Goal: Task Accomplishment & Management: Use online tool/utility

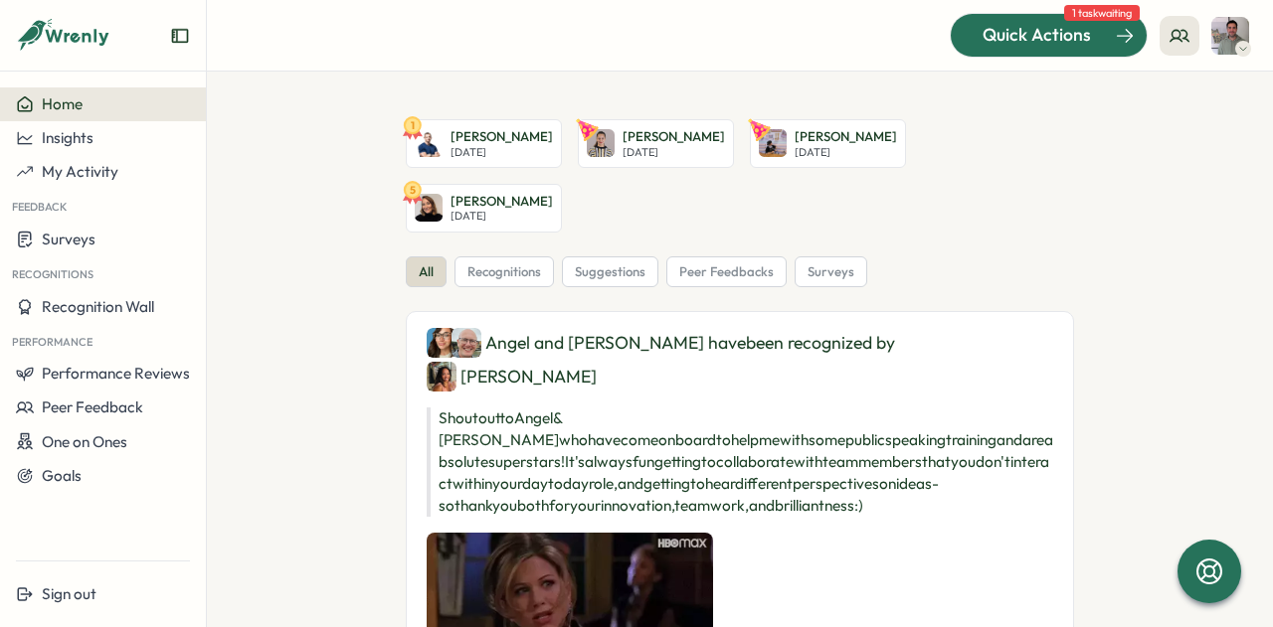
click at [1079, 28] on span "Quick Actions" at bounding box center [1036, 35] width 108 height 26
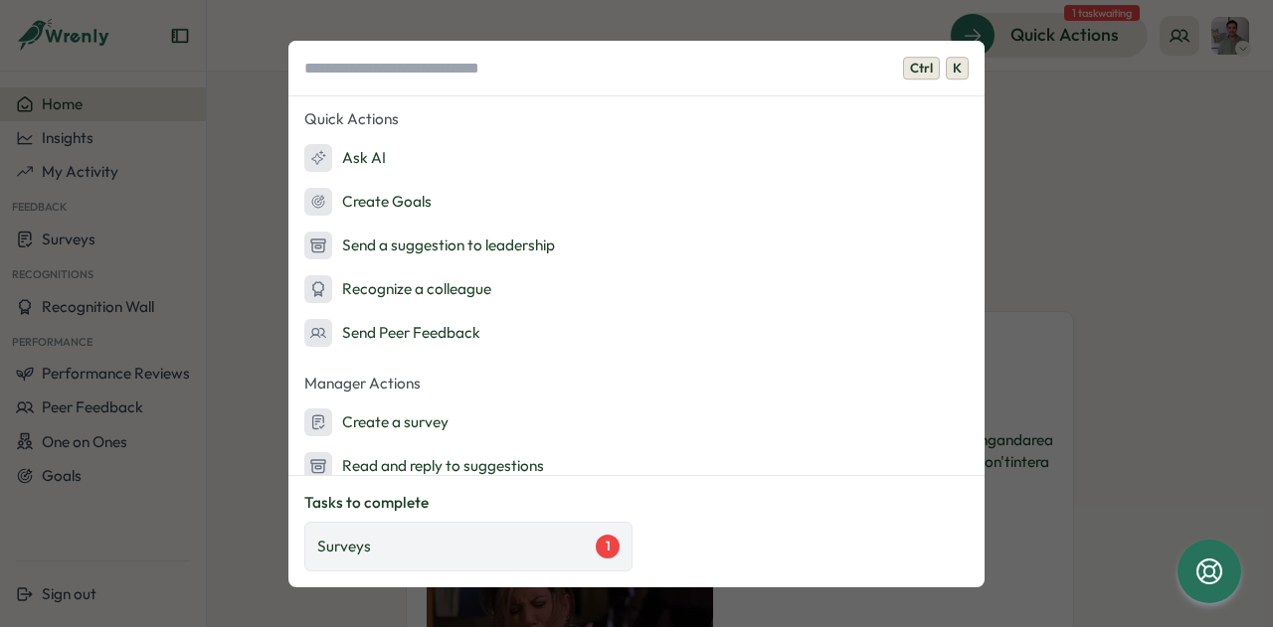
click at [509, 534] on div "Surveys 1" at bounding box center [468, 547] width 328 height 50
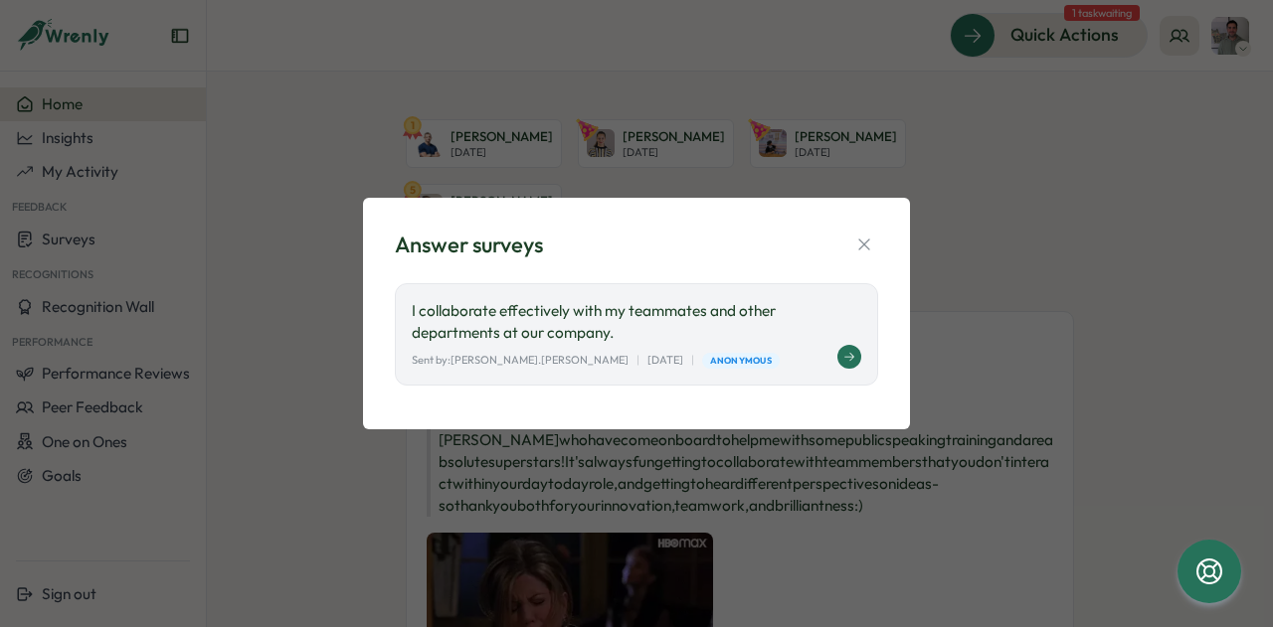
click at [632, 311] on p "I collaborate effectively with my teammates and other departments at our compan…" at bounding box center [636, 322] width 449 height 44
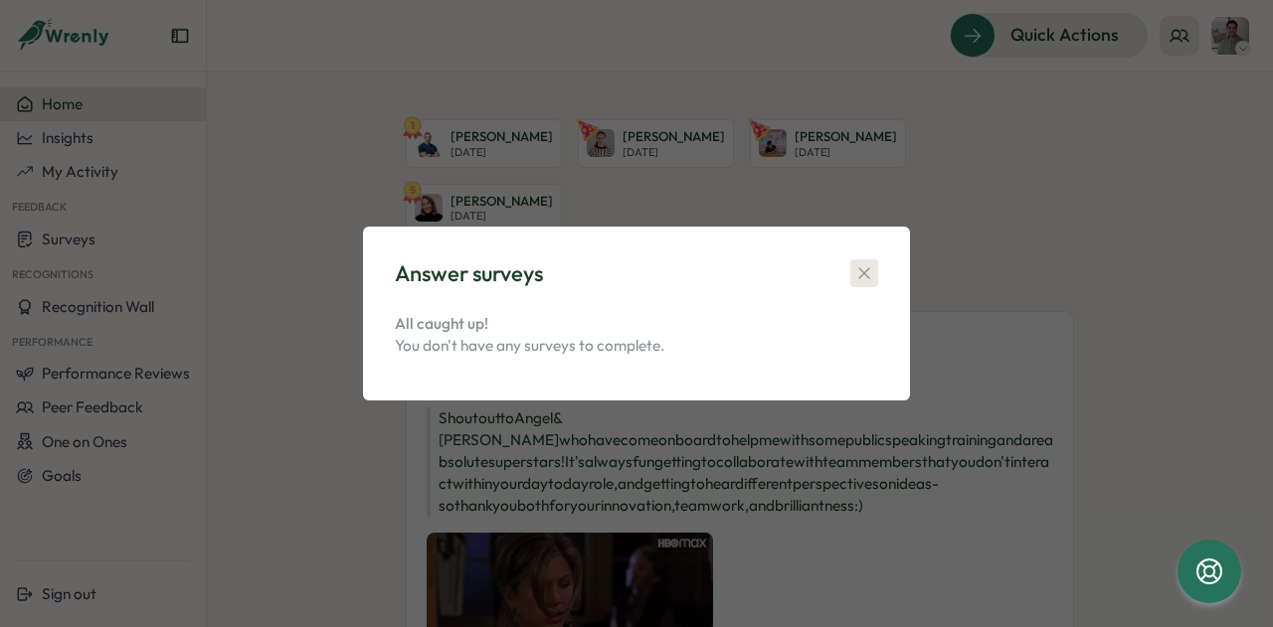
click at [857, 277] on icon "button" at bounding box center [864, 274] width 20 height 20
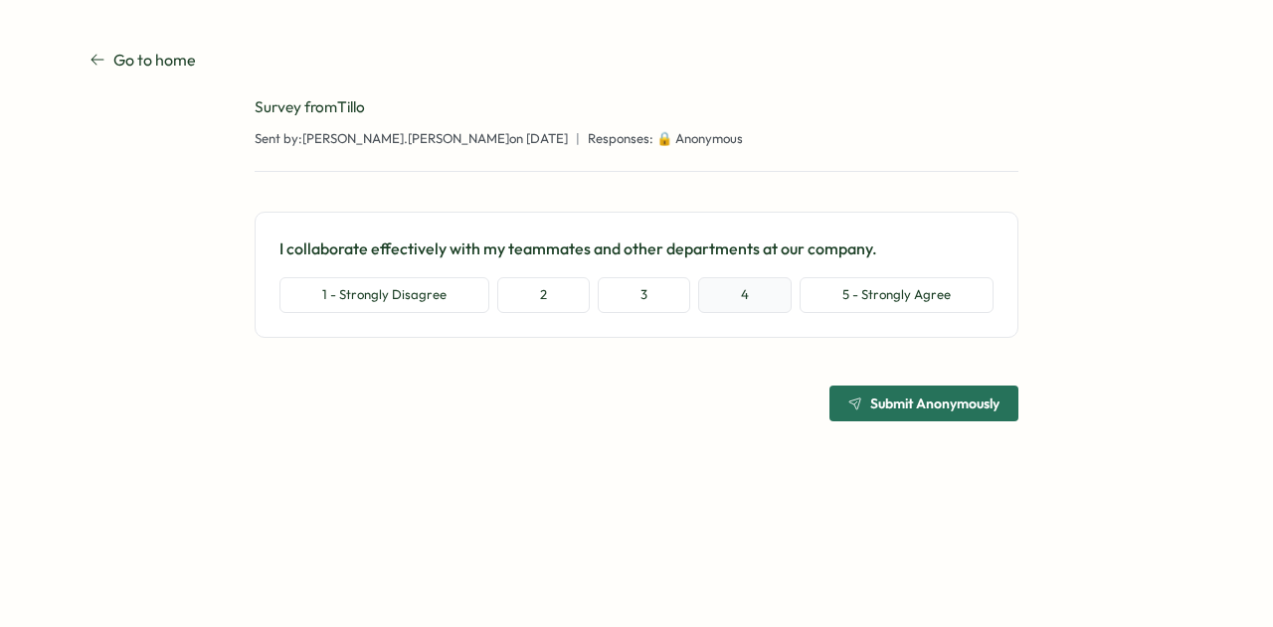
click at [747, 285] on button "4" at bounding box center [744, 295] width 93 height 36
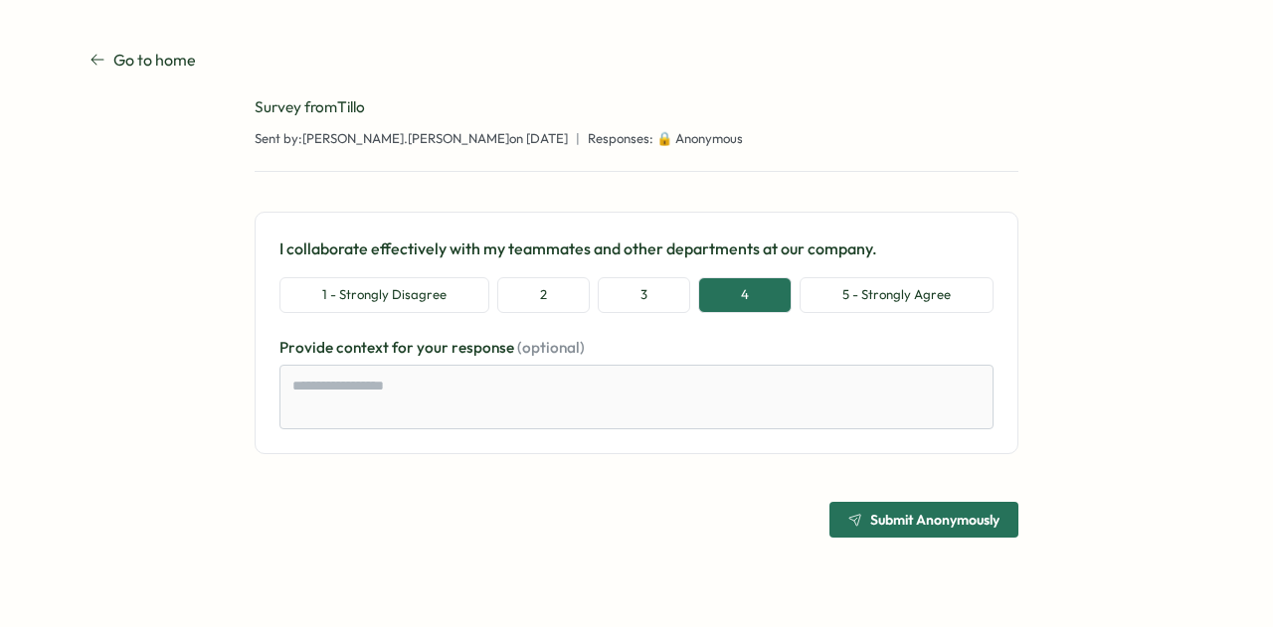
click at [874, 526] on span "Submit Anonymously" at bounding box center [934, 520] width 129 height 14
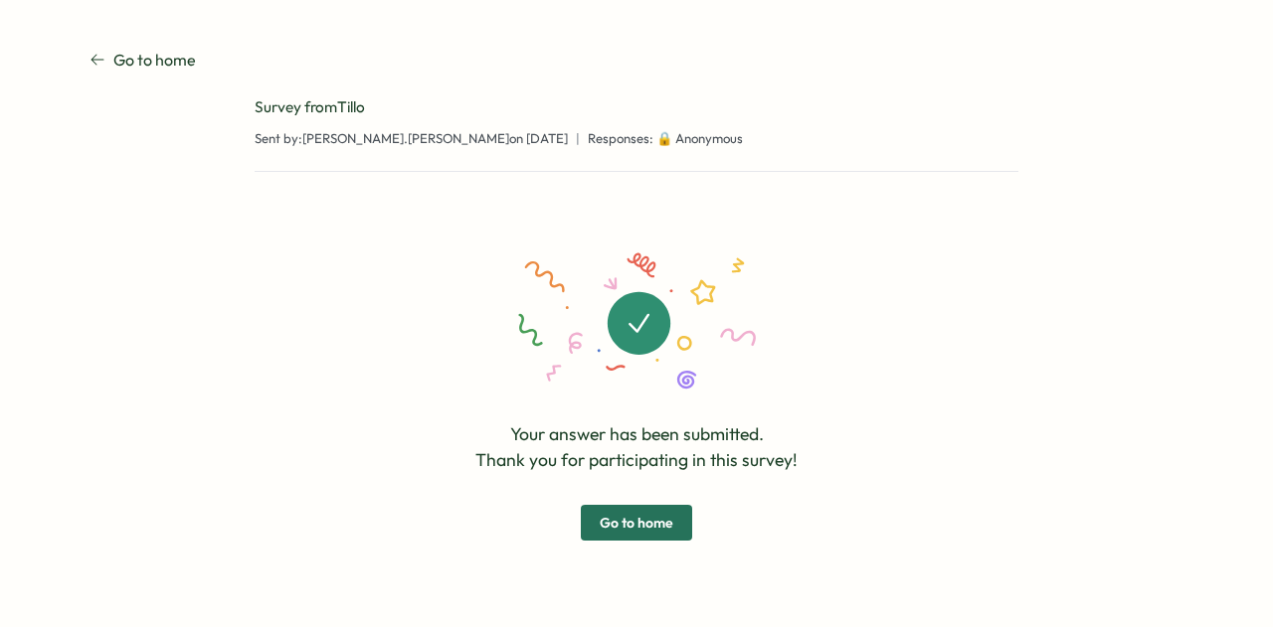
click at [665, 521] on span "Go to home" at bounding box center [637, 523] width 74 height 34
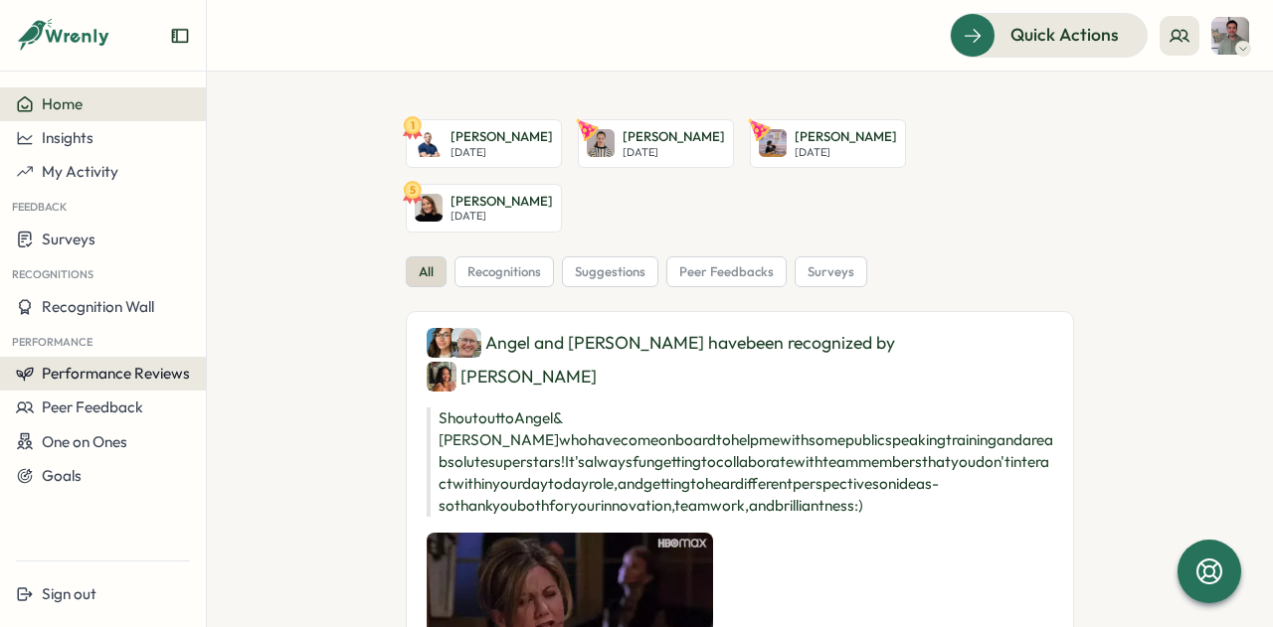
click at [133, 364] on span "Performance Reviews" at bounding box center [116, 373] width 148 height 19
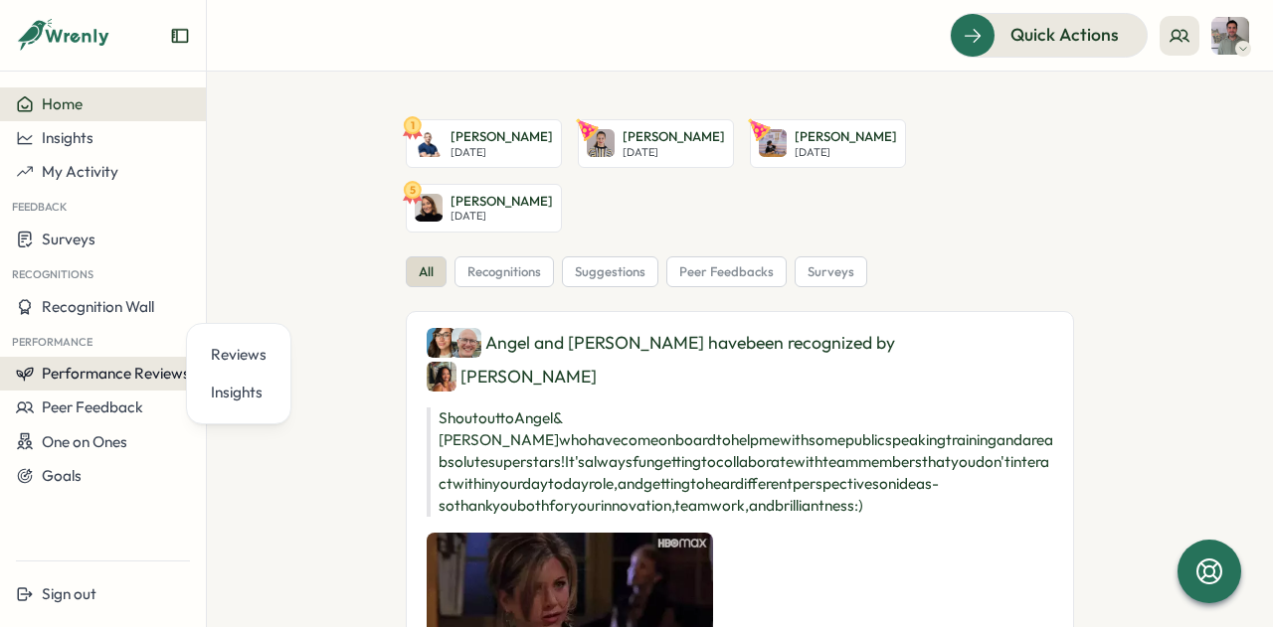
click at [133, 364] on span "Performance Reviews" at bounding box center [116, 373] width 148 height 19
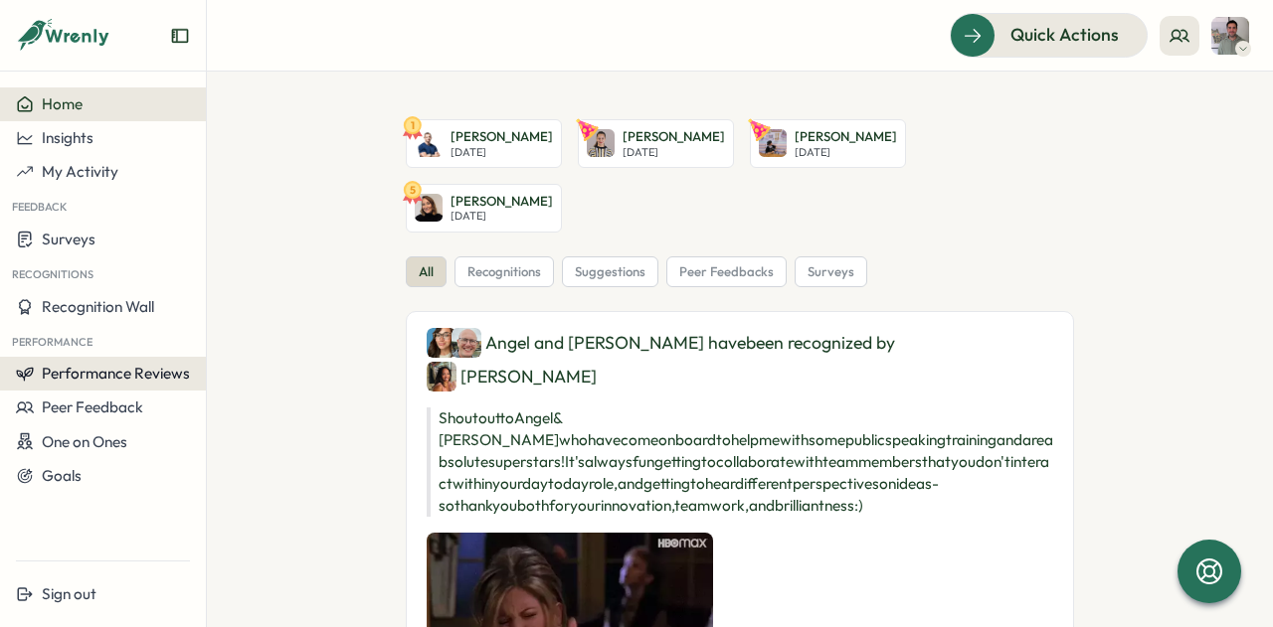
click at [133, 364] on span "Performance Reviews" at bounding box center [116, 373] width 148 height 19
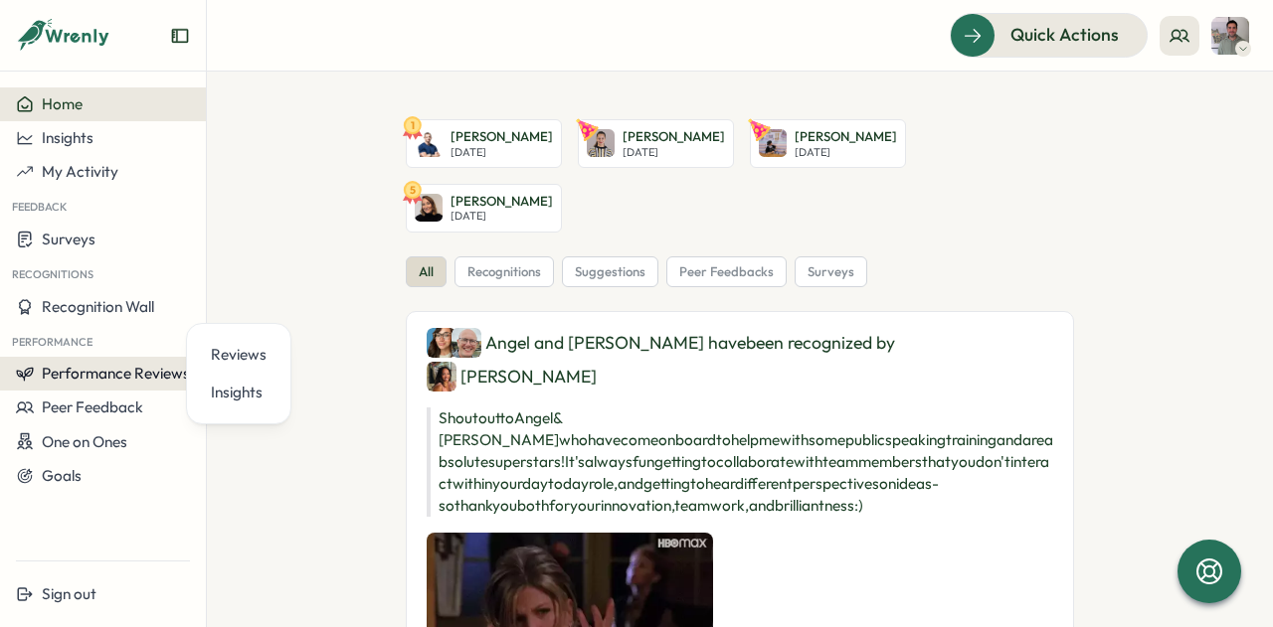
click at [133, 364] on span "Performance Reviews" at bounding box center [116, 373] width 148 height 19
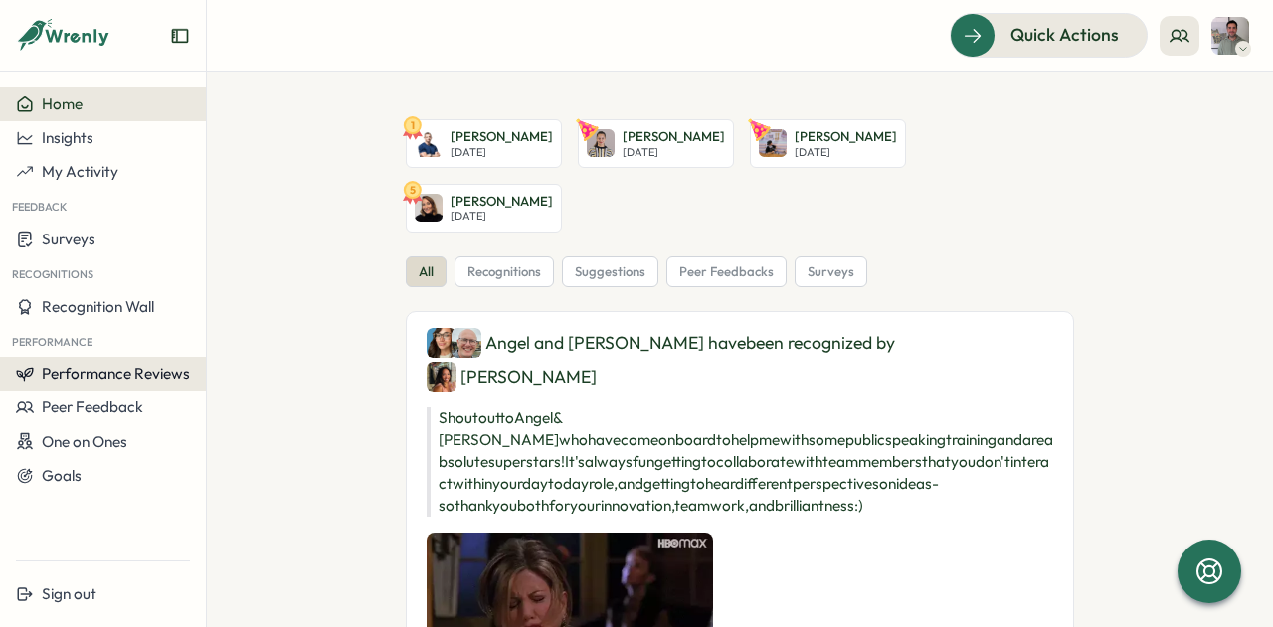
click at [133, 364] on span "Performance Reviews" at bounding box center [116, 373] width 148 height 19
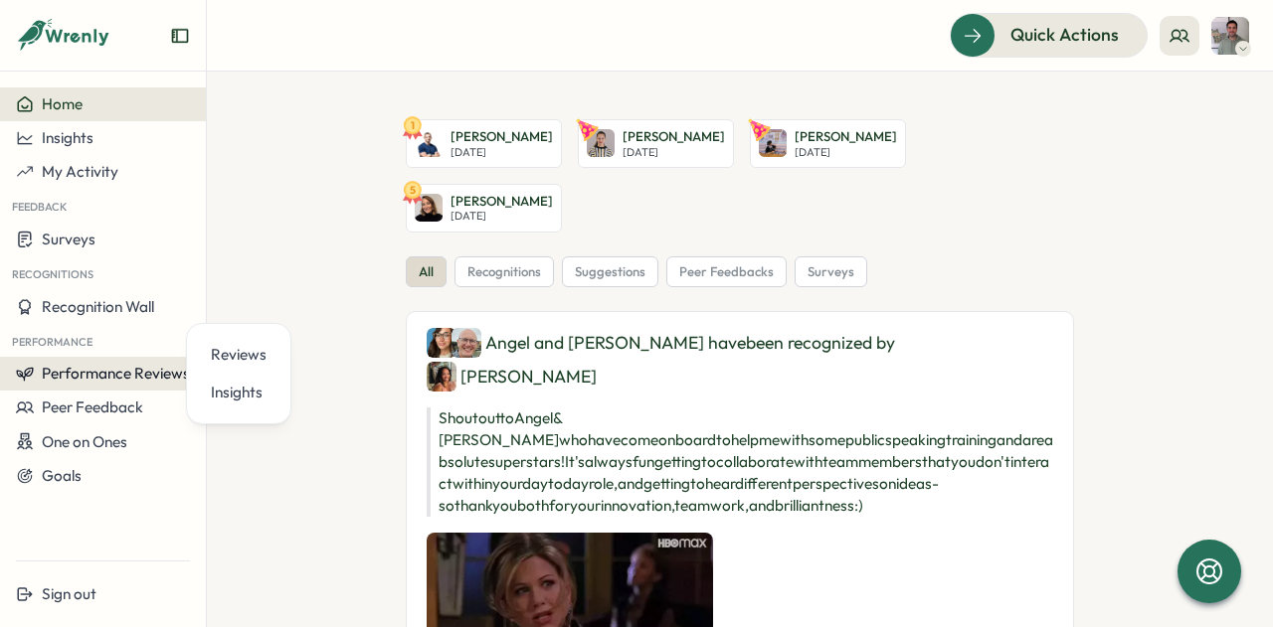
click at [133, 364] on span "Performance Reviews" at bounding box center [116, 373] width 148 height 19
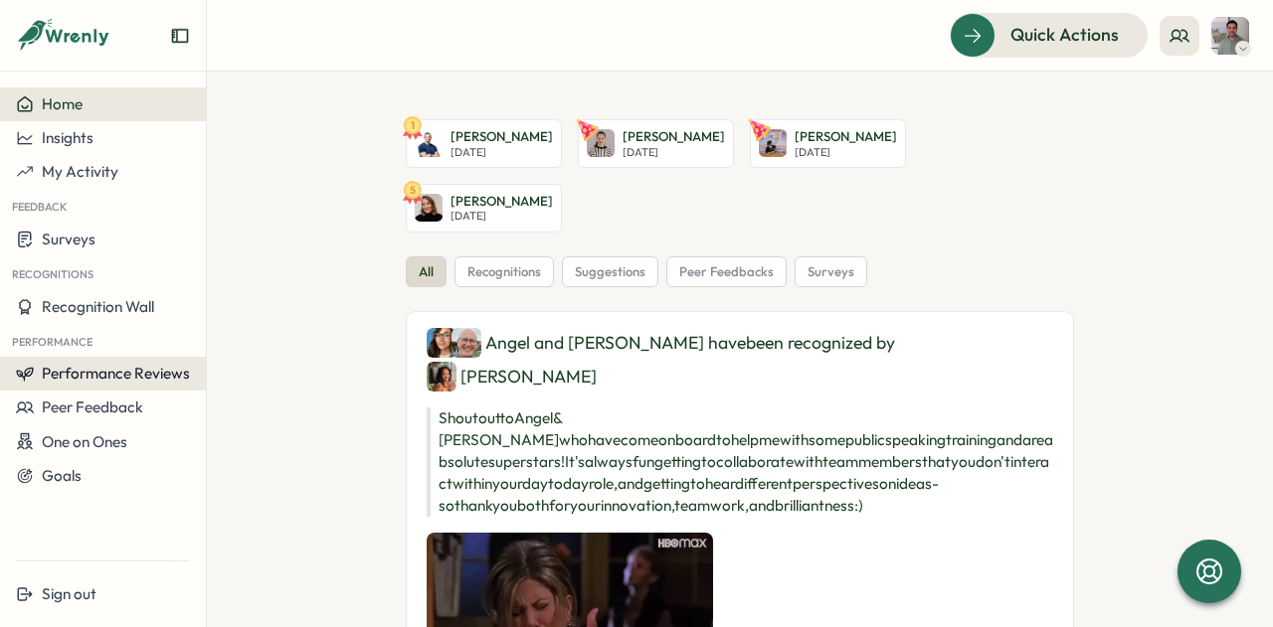
click at [133, 364] on span "Performance Reviews" at bounding box center [116, 373] width 148 height 19
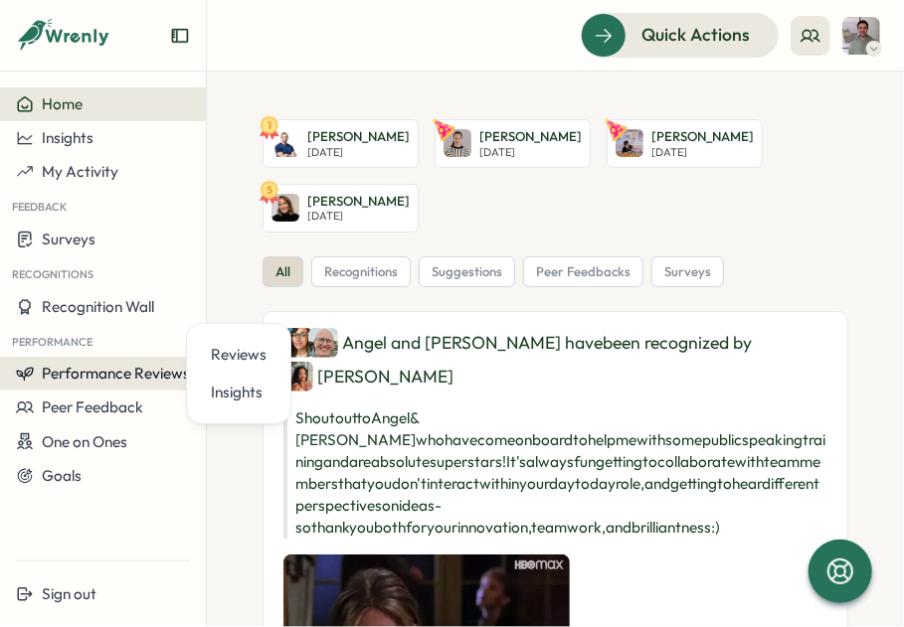
click at [133, 364] on span "Performance Reviews" at bounding box center [116, 373] width 148 height 19
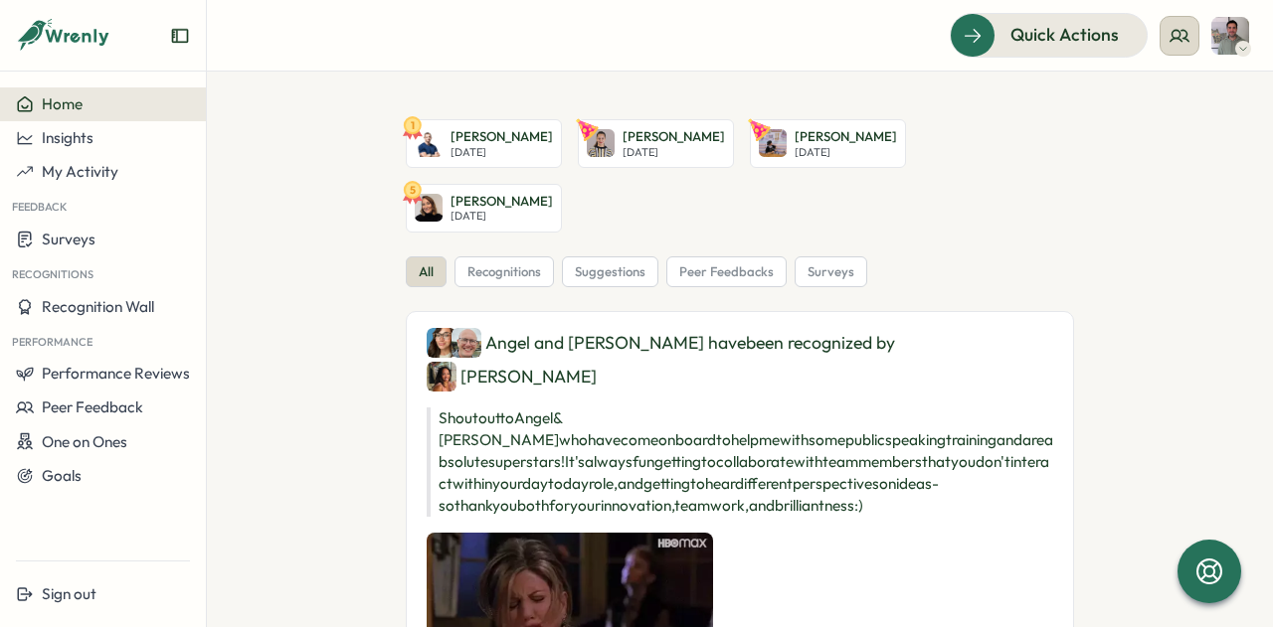
click at [1169, 24] on button at bounding box center [1179, 36] width 40 height 40
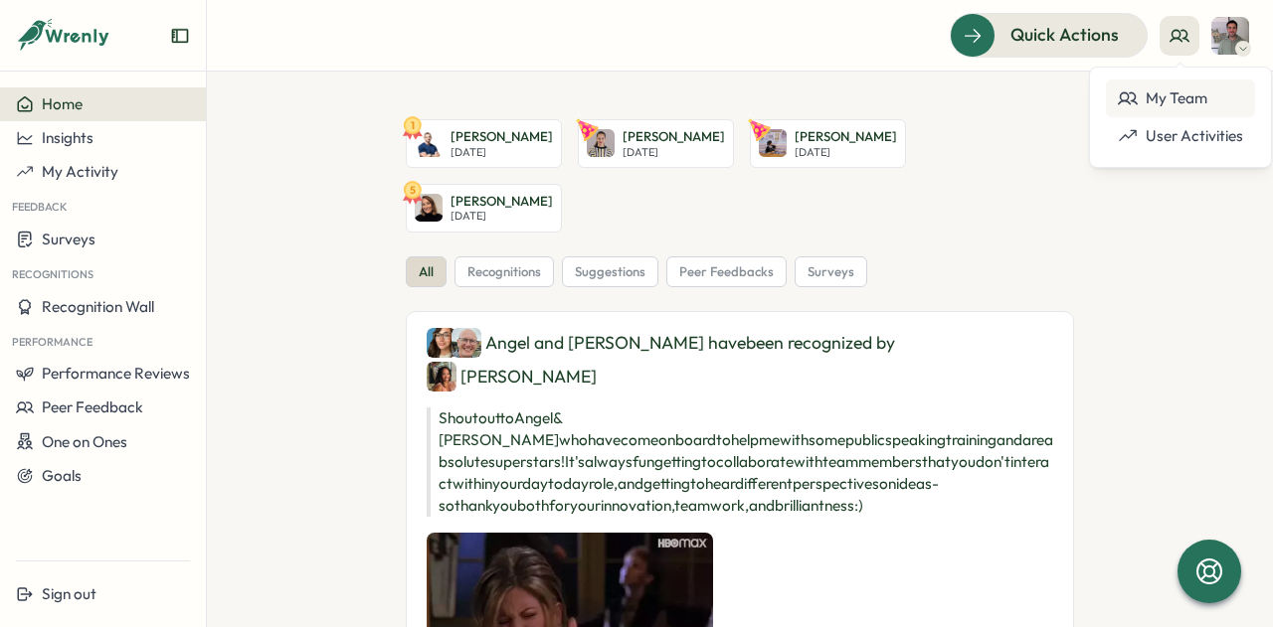
click at [1164, 94] on div "My Team" at bounding box center [1180, 99] width 125 height 22
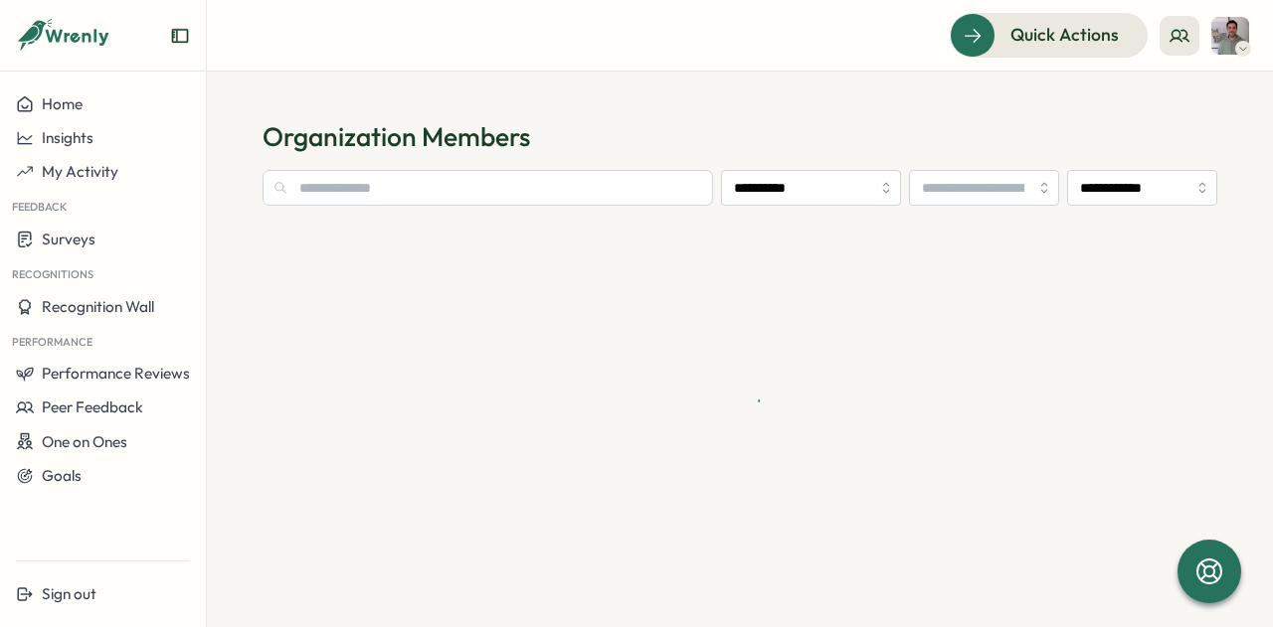
type input "**********"
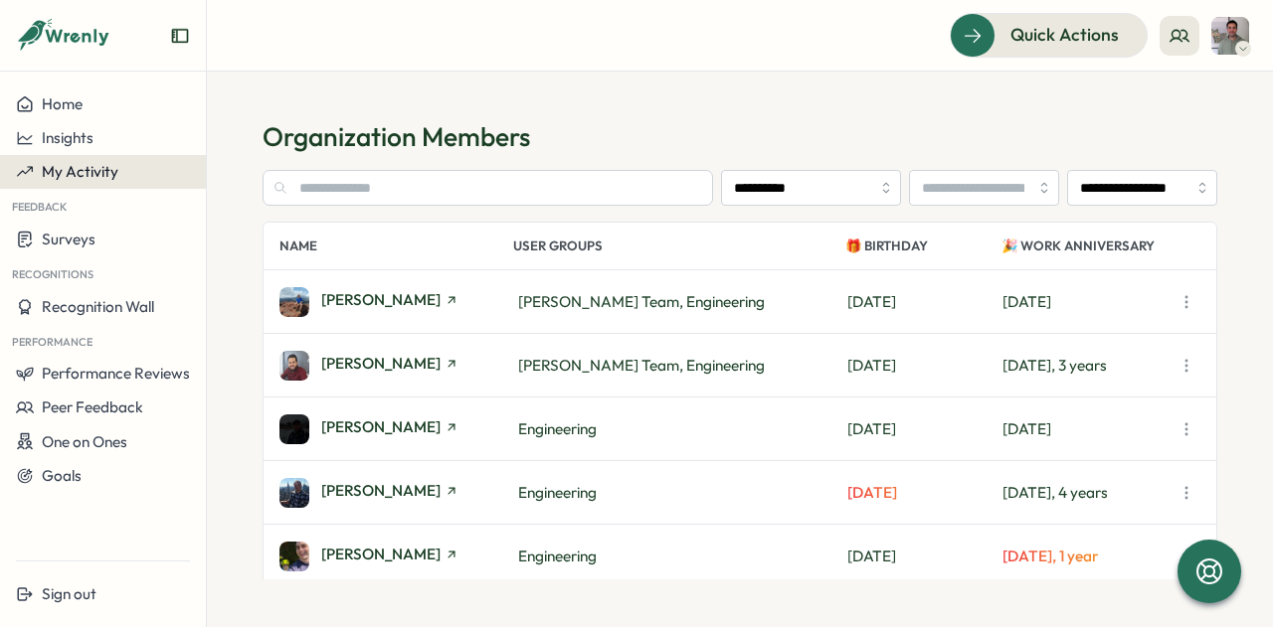
click at [74, 175] on span "My Activity" at bounding box center [80, 171] width 77 height 19
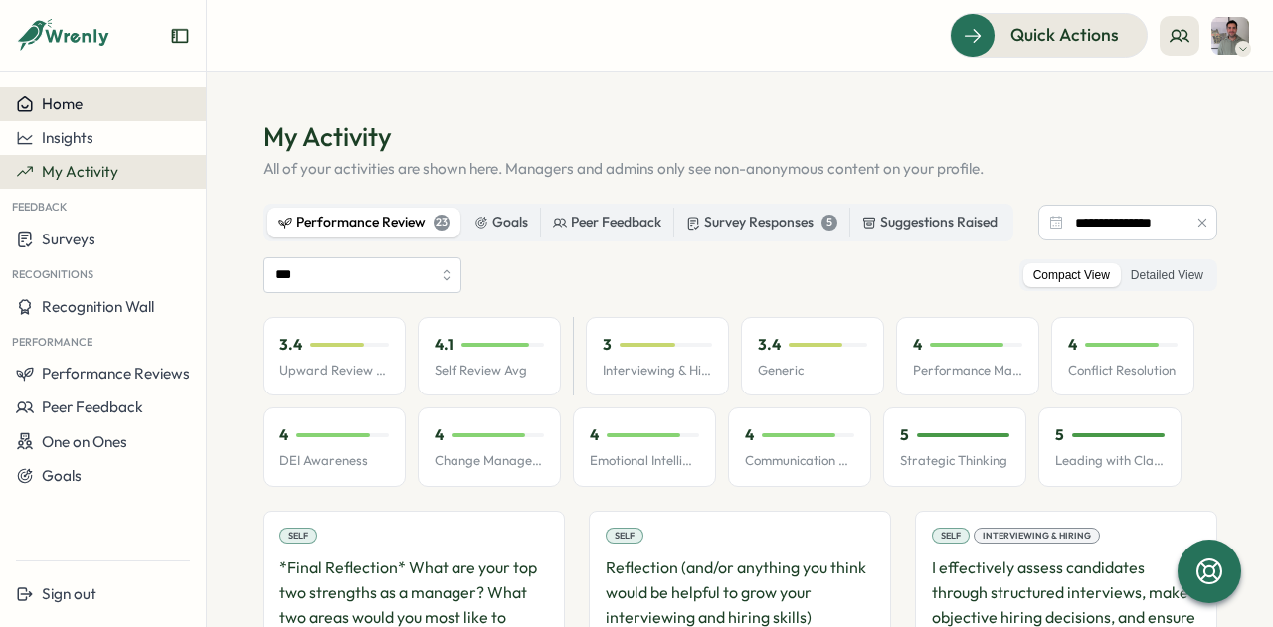
click at [78, 107] on span "Home" at bounding box center [62, 103] width 41 height 19
click at [1177, 41] on icon at bounding box center [1179, 36] width 20 height 20
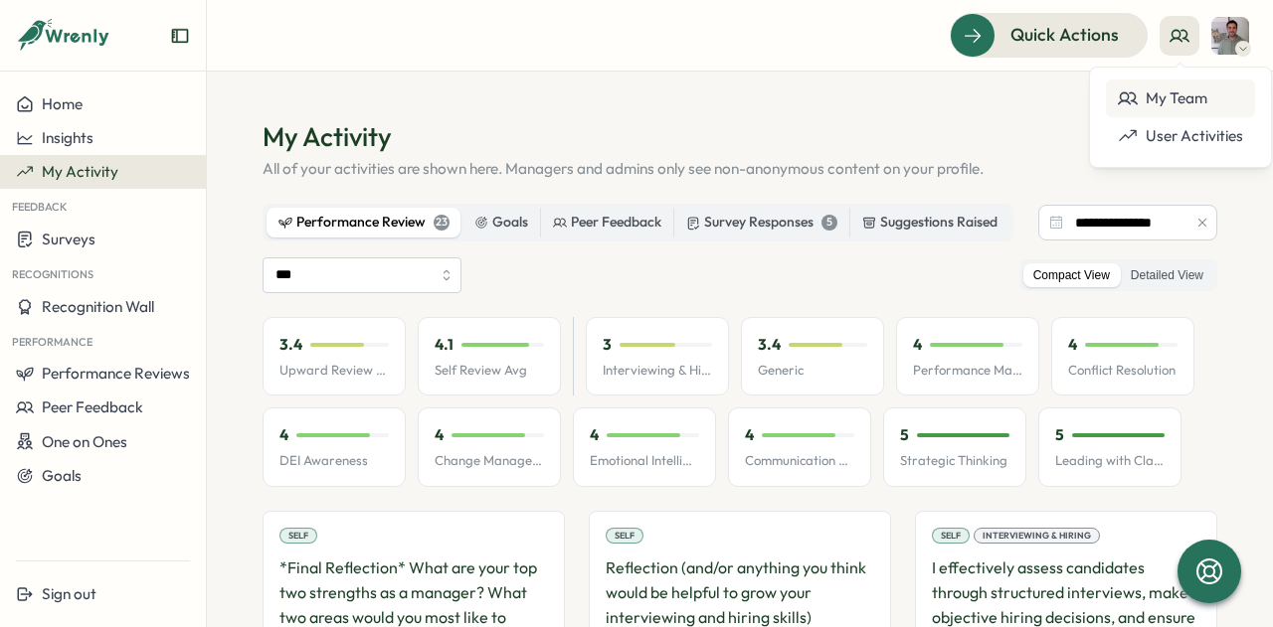
click at [1167, 92] on div "My Team" at bounding box center [1180, 99] width 125 height 22
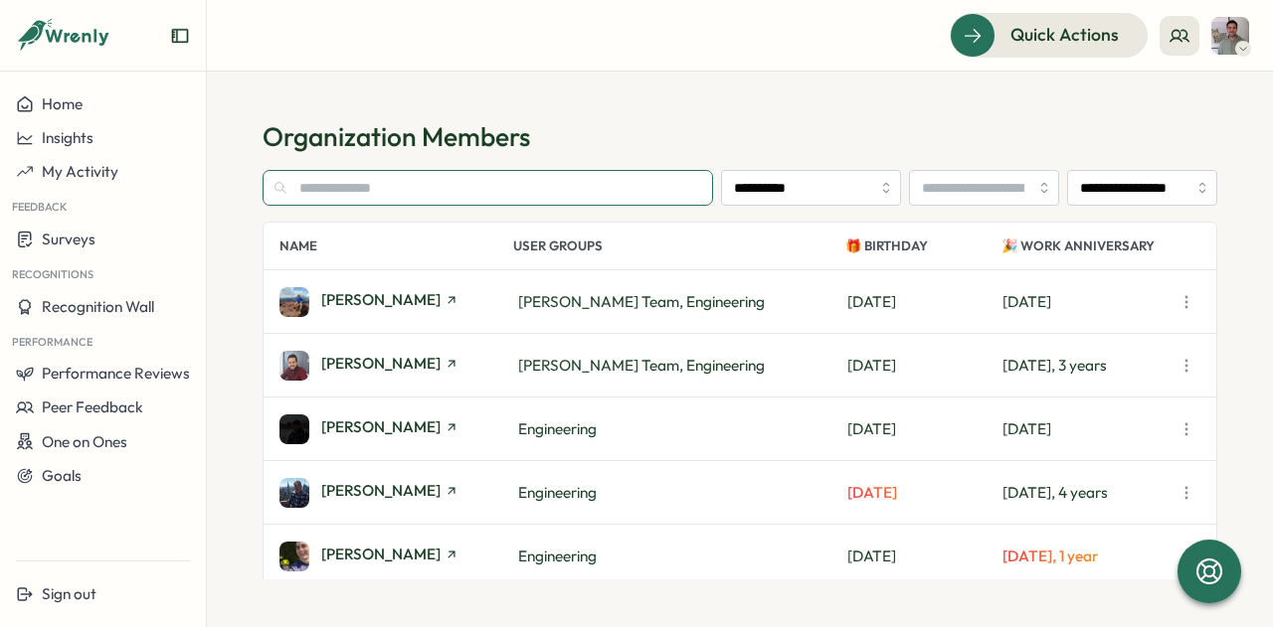
click at [501, 189] on input "text" at bounding box center [488, 188] width 450 height 36
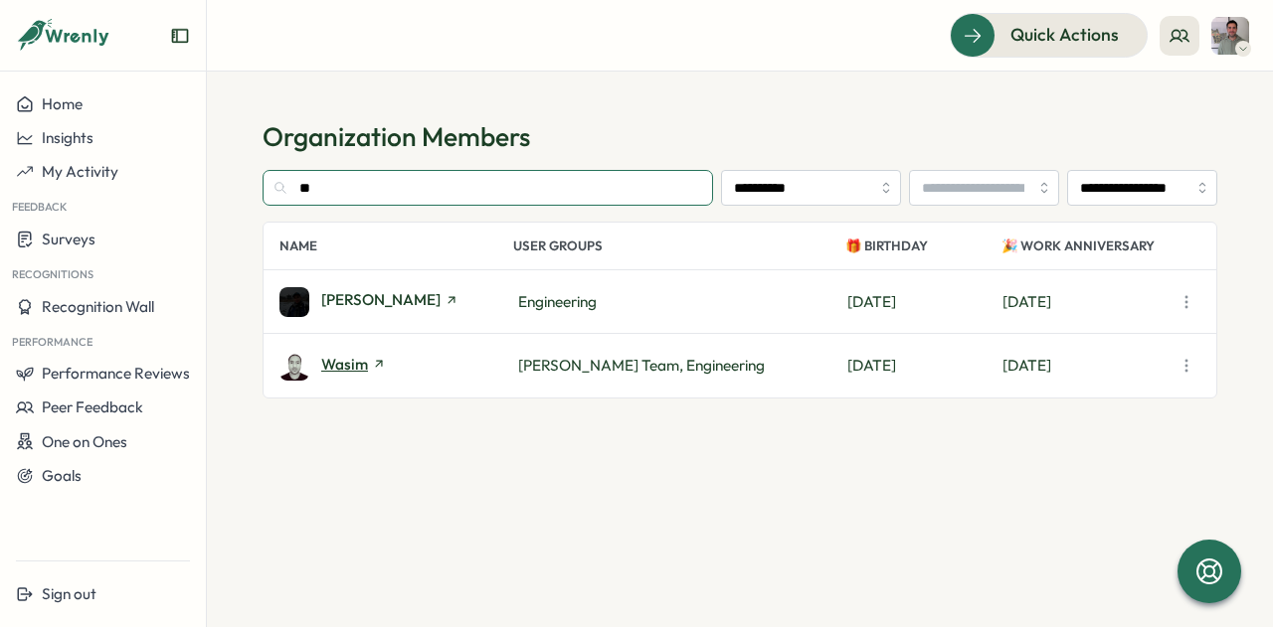
type input "**"
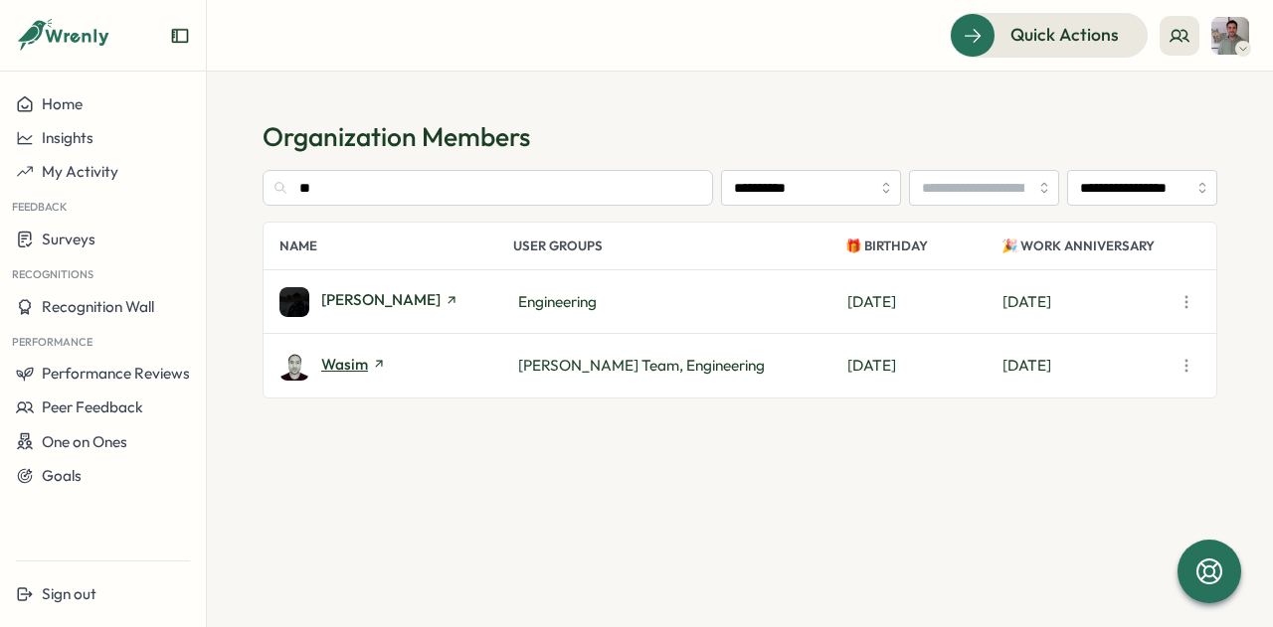
click at [351, 363] on span "Wasim" at bounding box center [344, 364] width 47 height 15
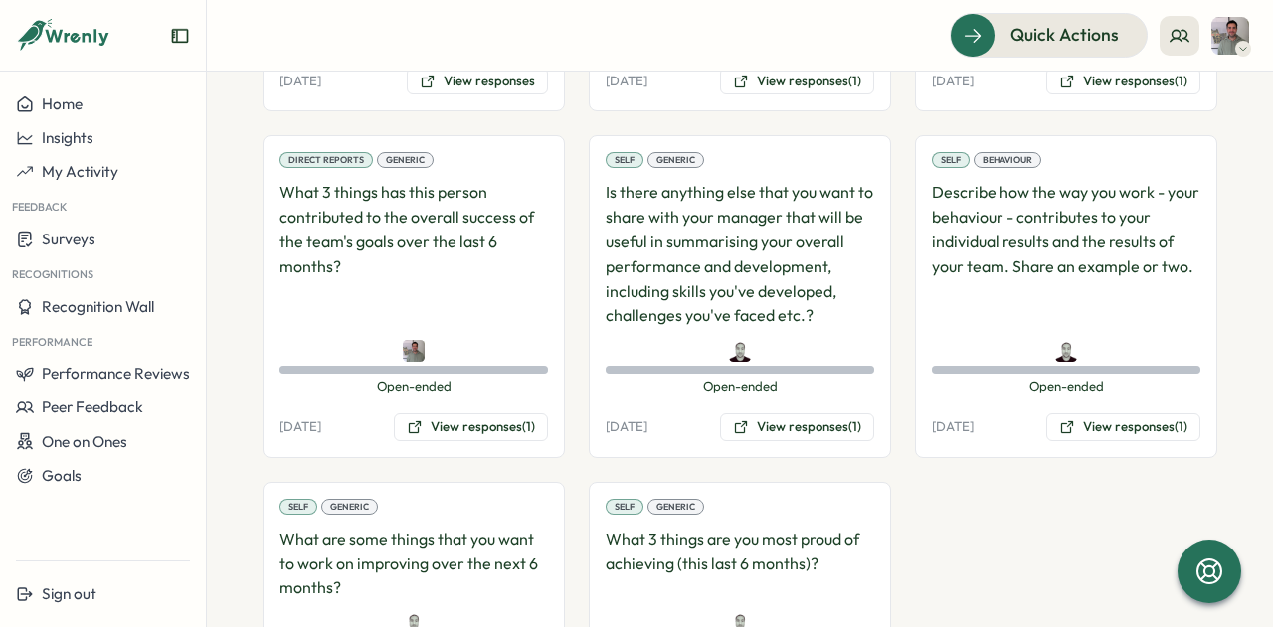
scroll to position [1914, 0]
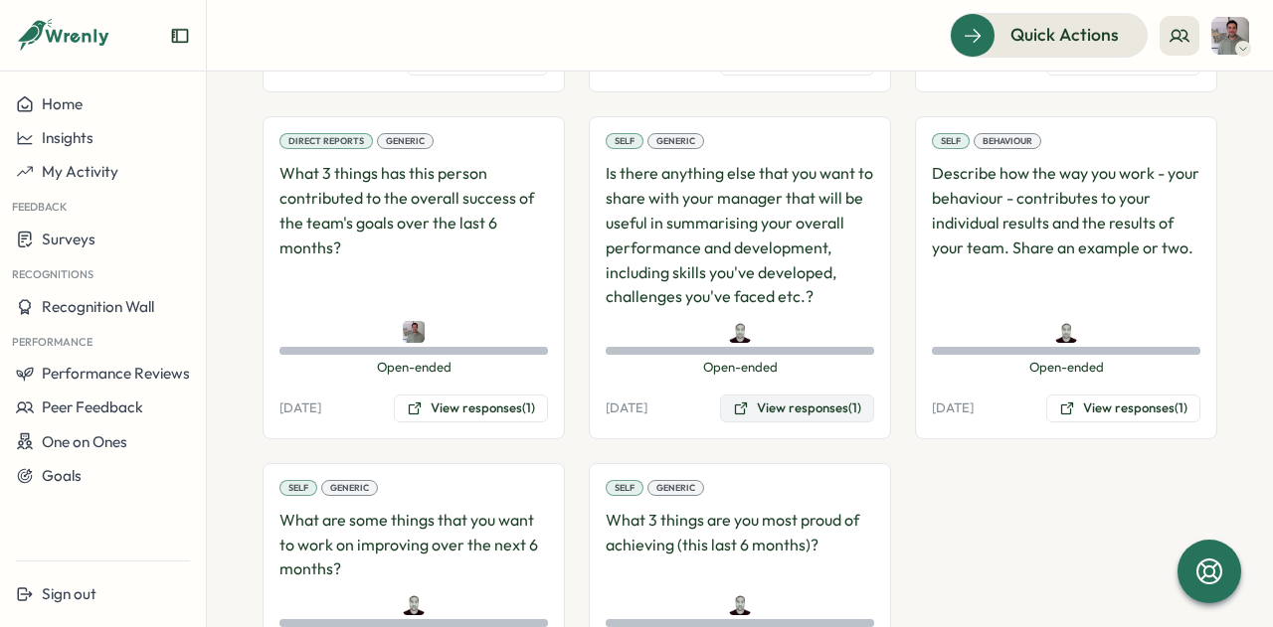
click at [835, 395] on button "View responses (1)" at bounding box center [797, 409] width 154 height 28
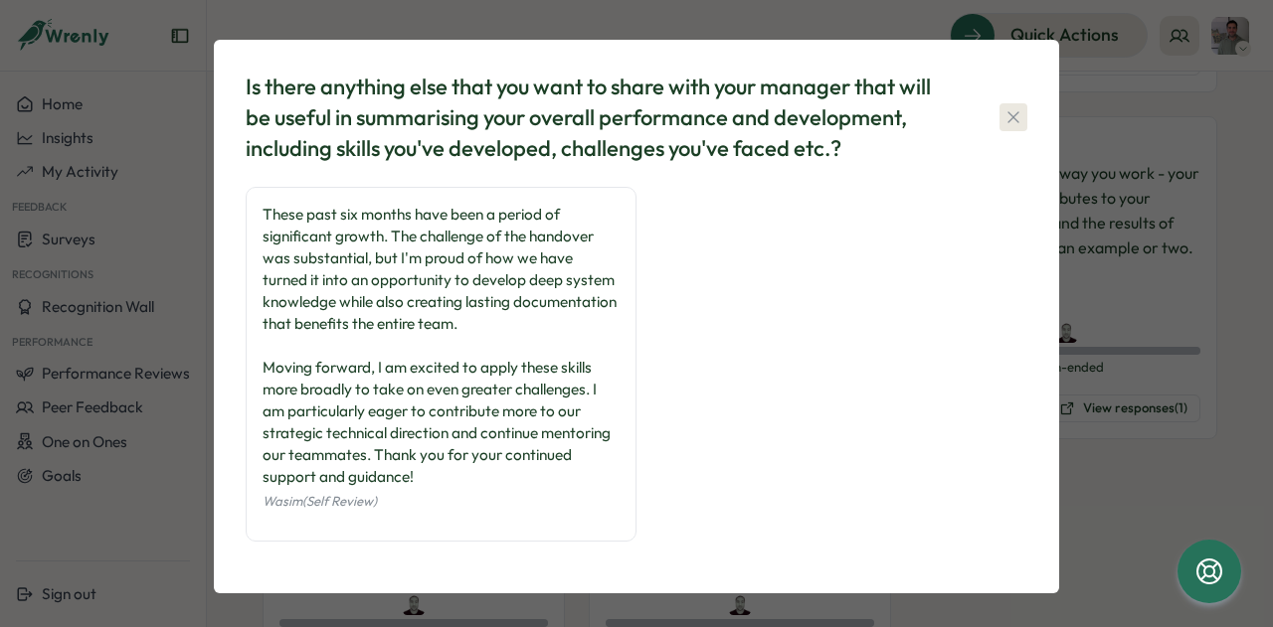
click at [1008, 120] on icon "button" at bounding box center [1013, 117] width 20 height 20
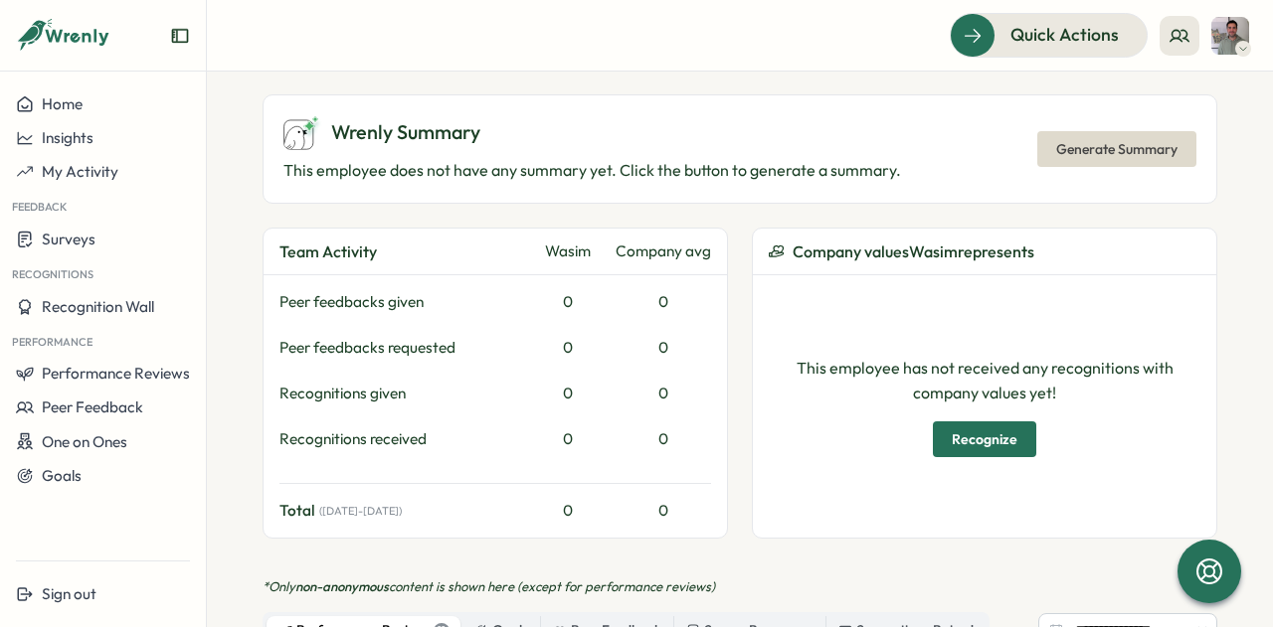
scroll to position [604, 0]
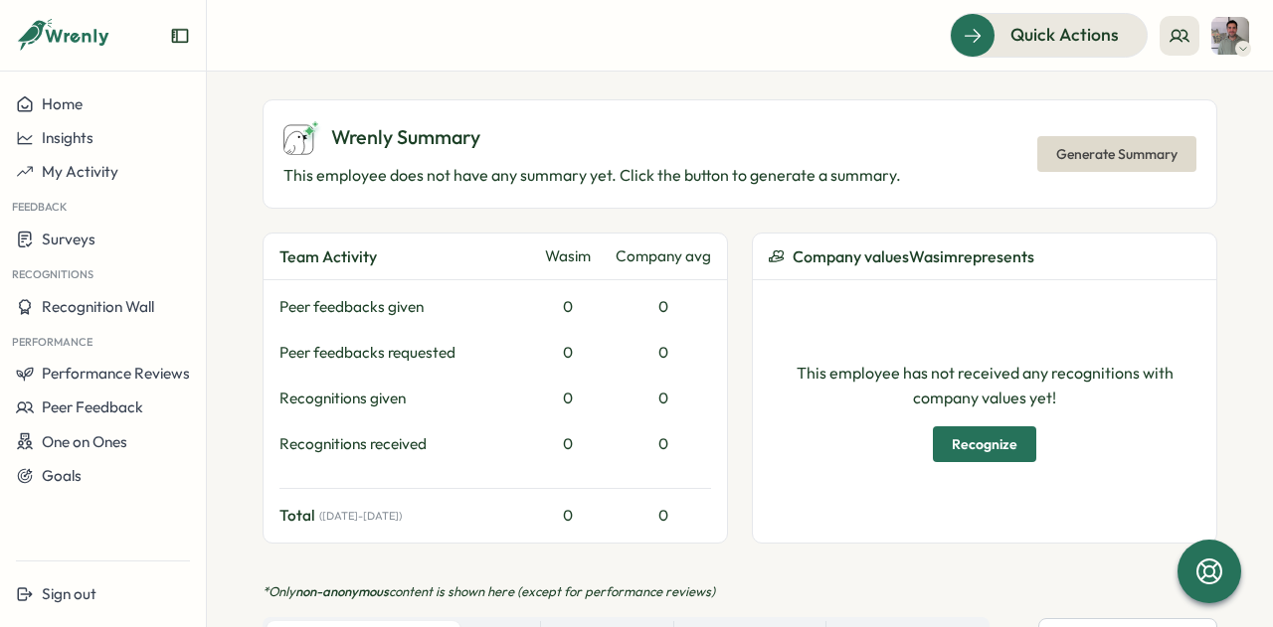
click at [1081, 137] on span "Generate Summary" at bounding box center [1116, 154] width 121 height 34
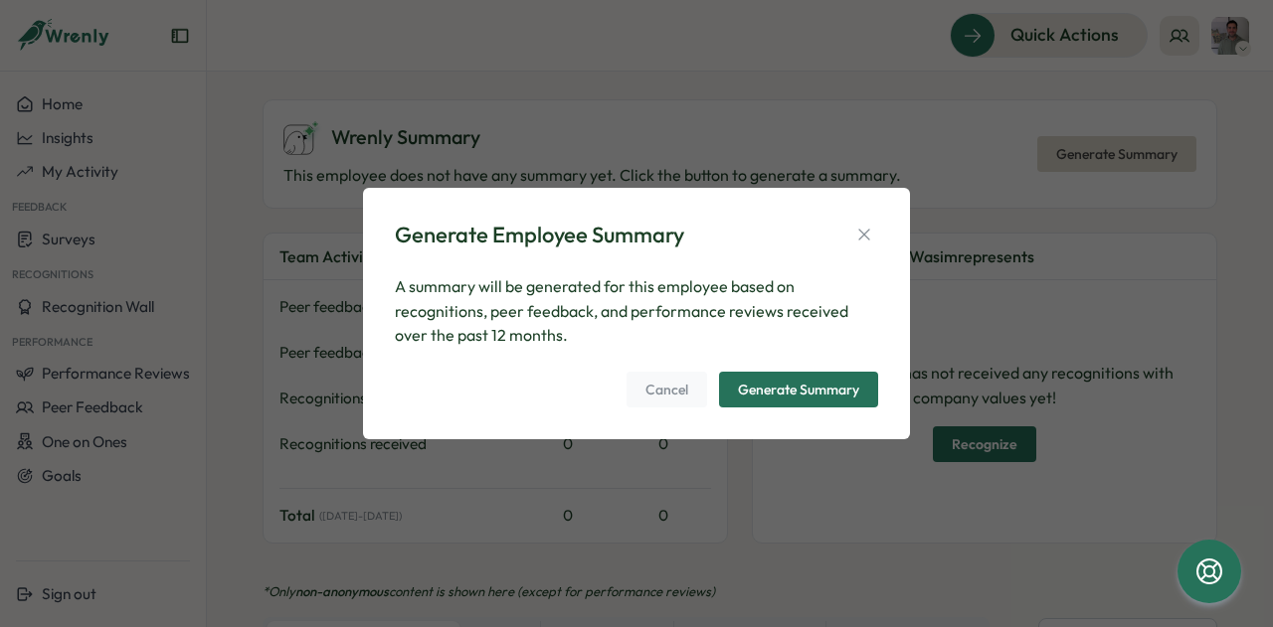
click at [838, 385] on div "Generate Summary" at bounding box center [798, 390] width 121 height 14
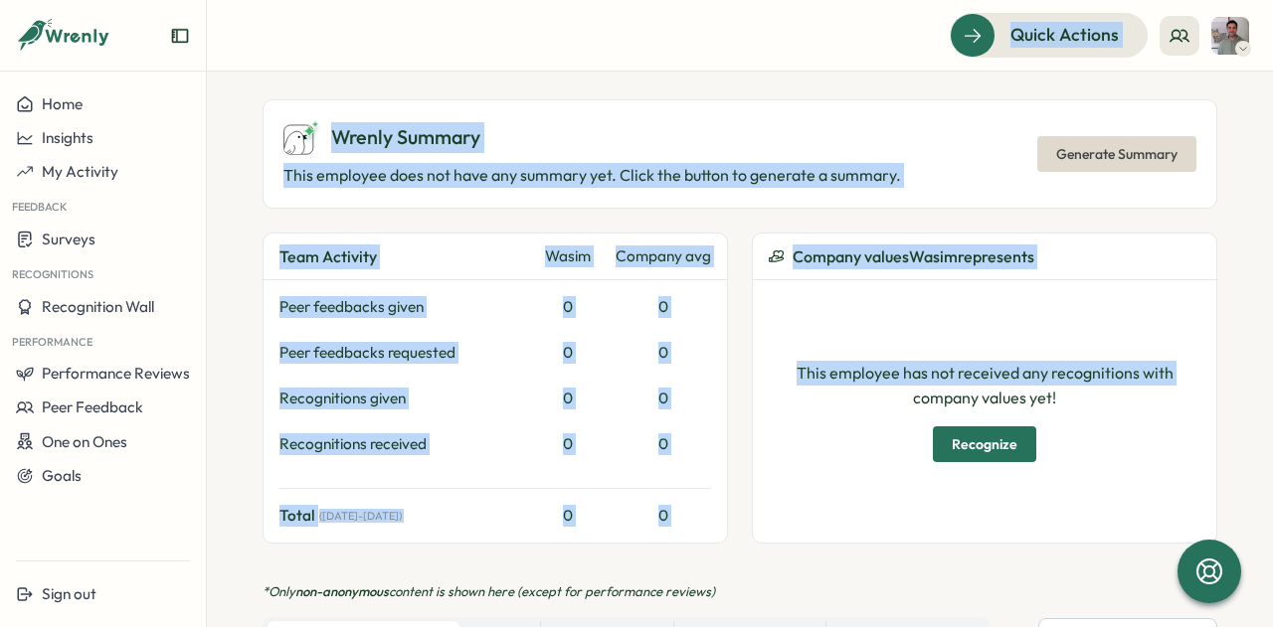
scroll to position [0, 0]
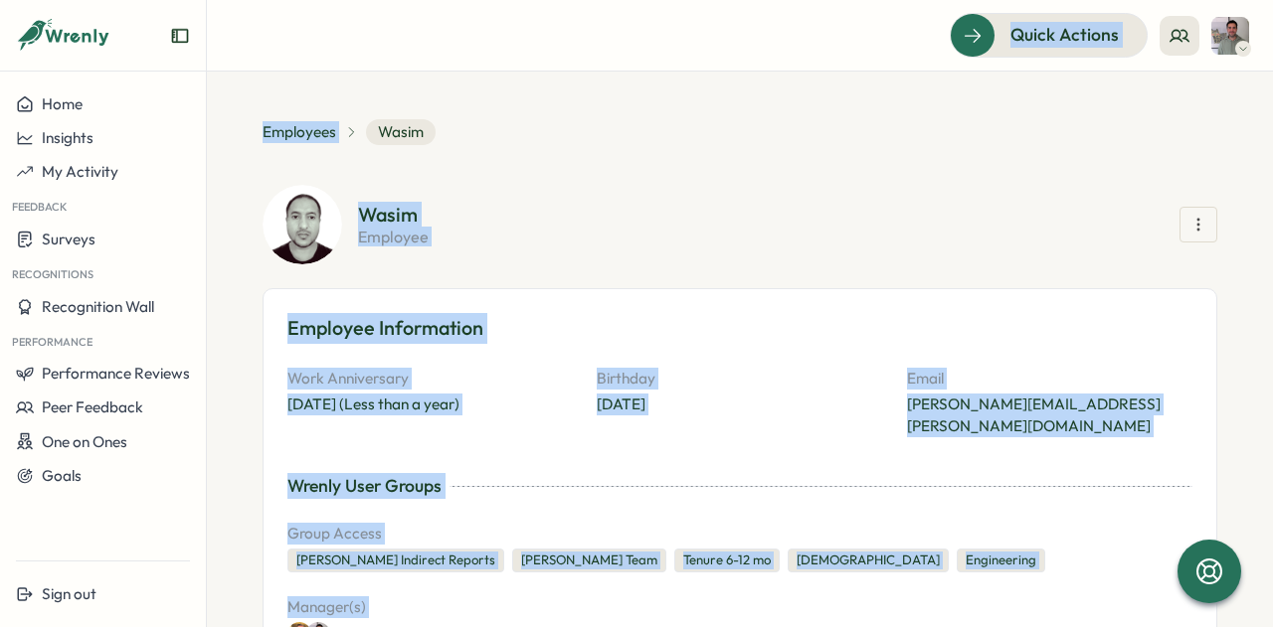
drag, startPoint x: 838, startPoint y: 385, endPoint x: 406, endPoint y: -79, distance: 633.9
click at [406, 0] on html "**********" at bounding box center [636, 313] width 1273 height 627
click at [848, 230] on section "Wasim employee" at bounding box center [787, 225] width 859 height 40
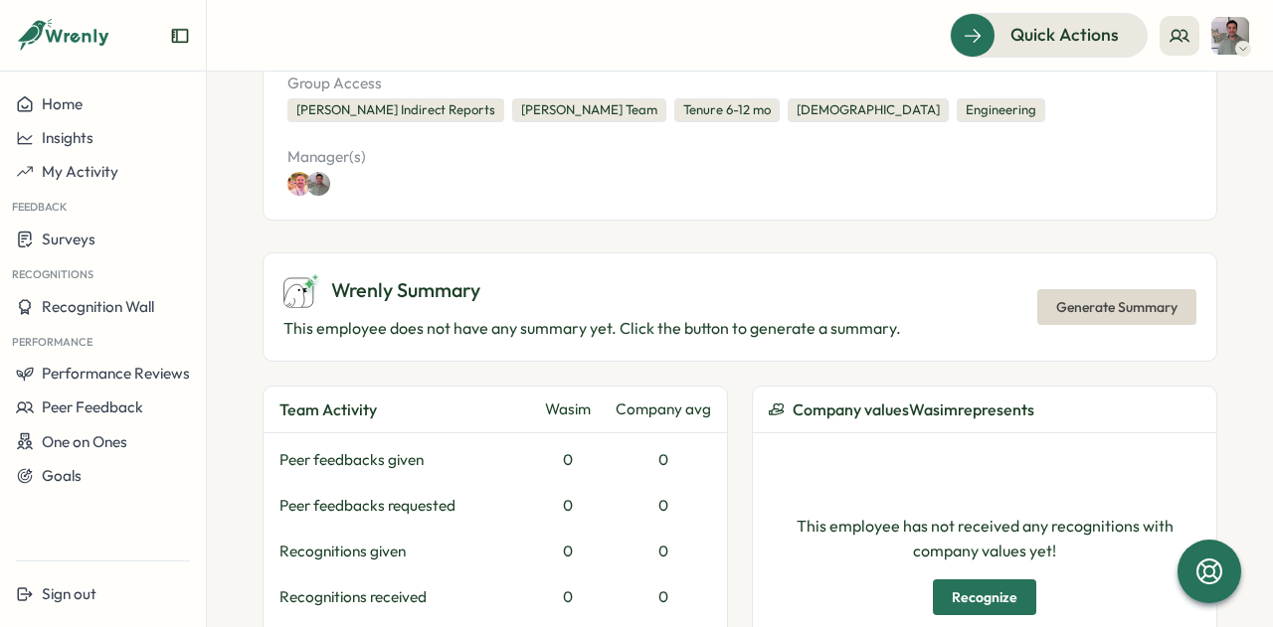
scroll to position [446, 0]
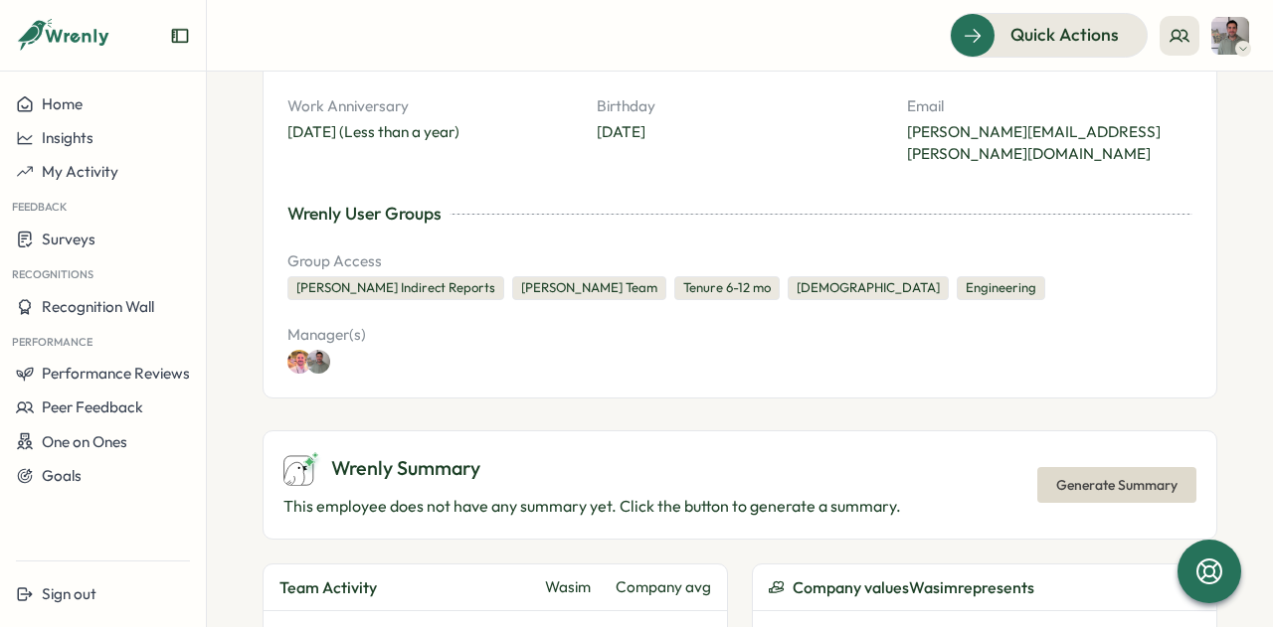
scroll to position [330, 0]
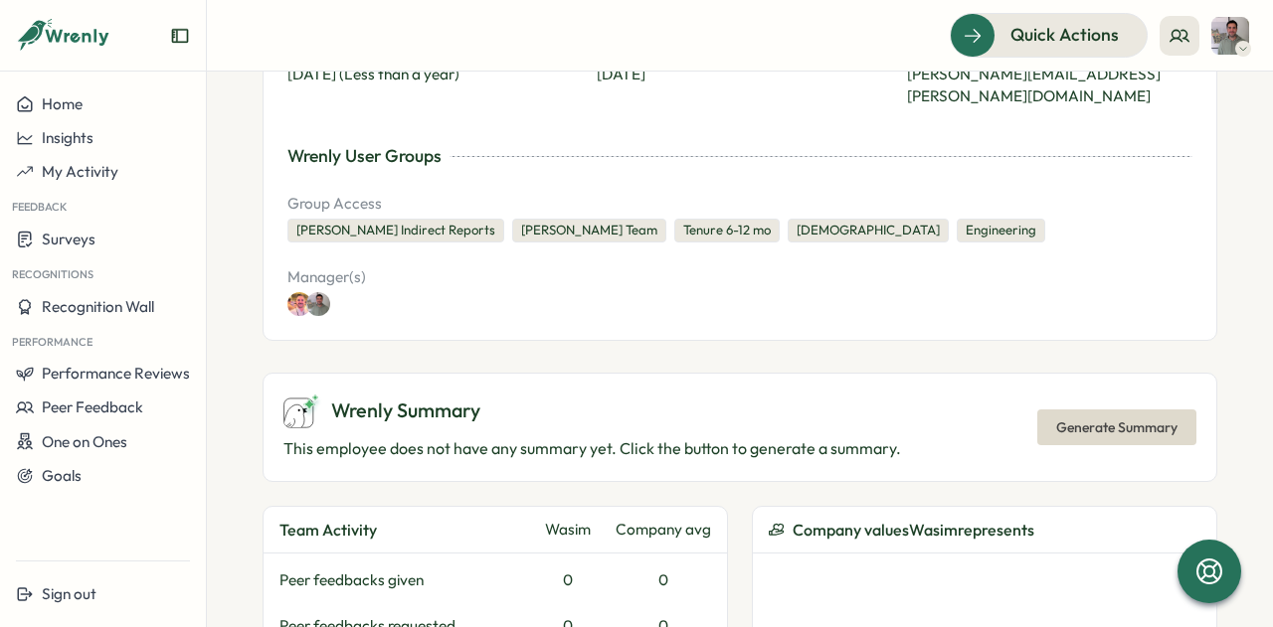
click at [749, 437] on p "This employee does not have any summary yet. Click the button to generate a sum…" at bounding box center [592, 449] width 618 height 25
click at [1064, 411] on span "Generate Summary" at bounding box center [1116, 428] width 121 height 34
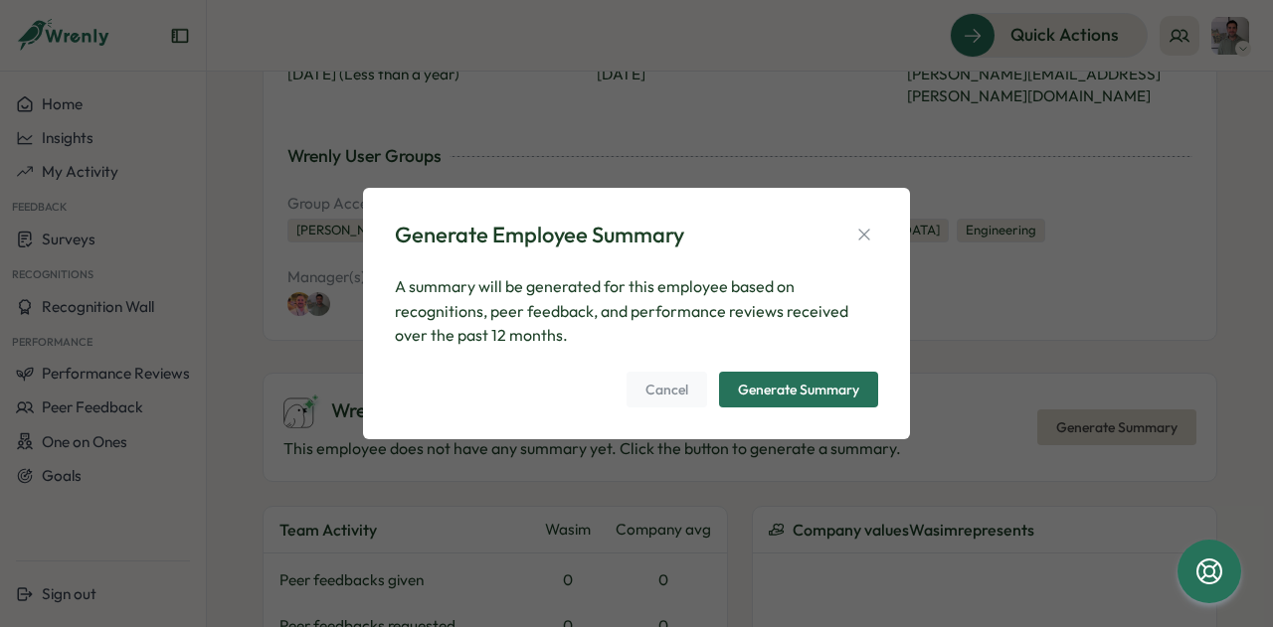
click at [833, 397] on div "Generate Summary" at bounding box center [798, 390] width 121 height 14
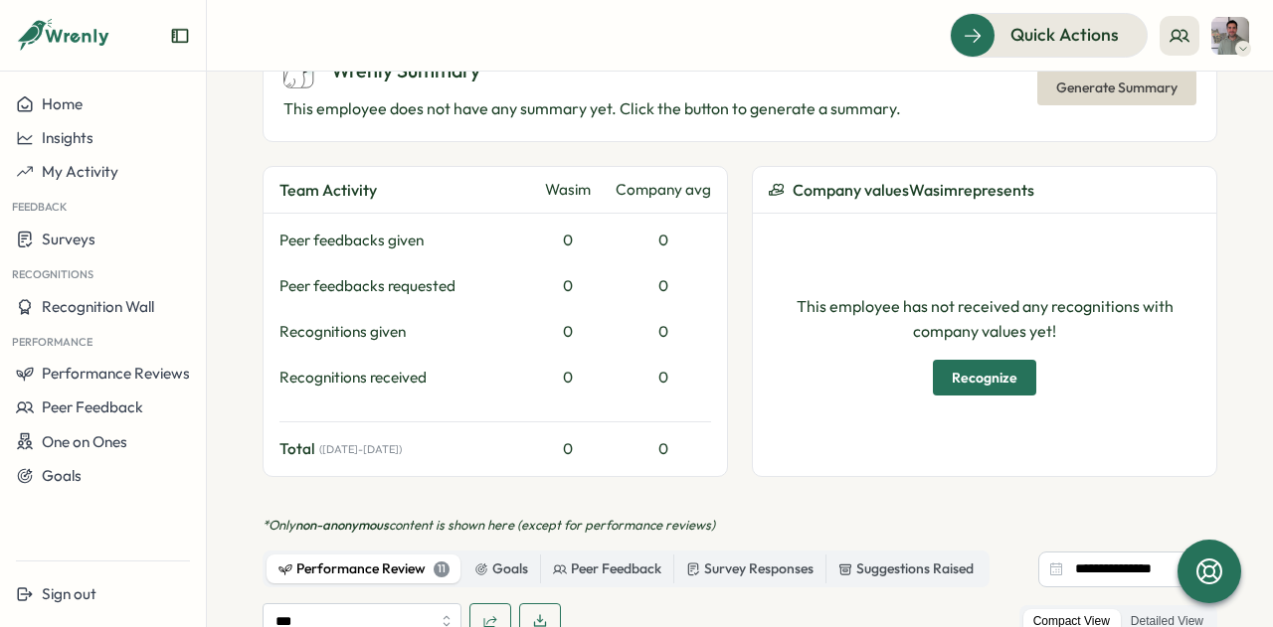
scroll to position [648, 0]
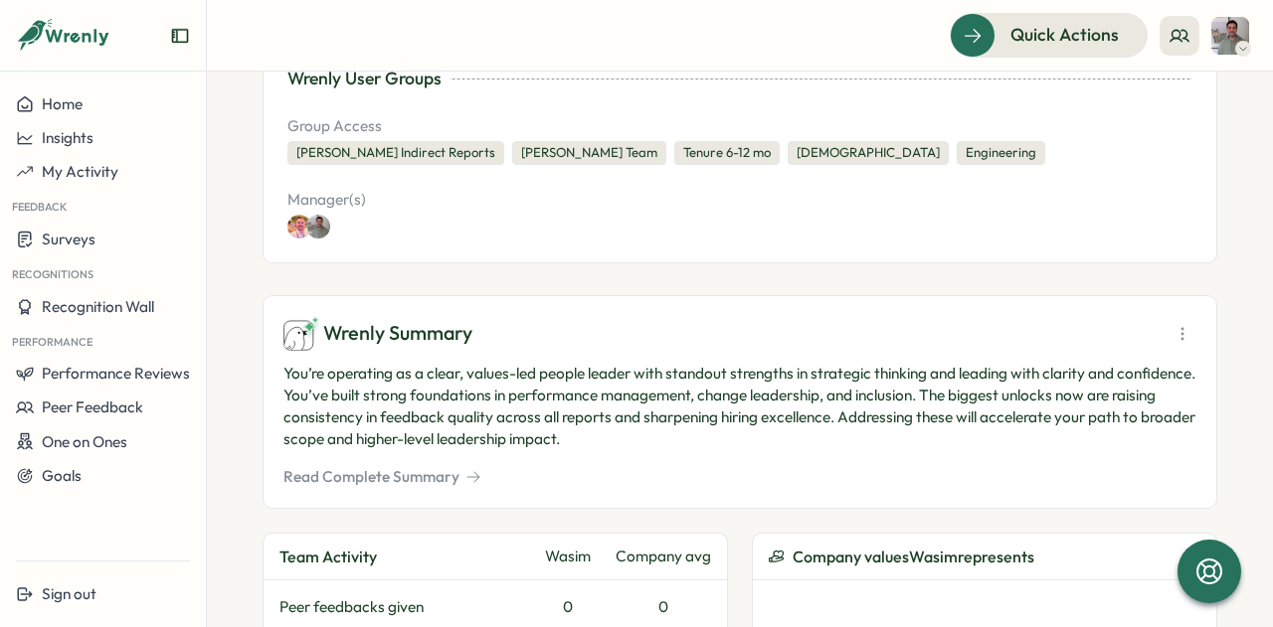
scroll to position [411, 0]
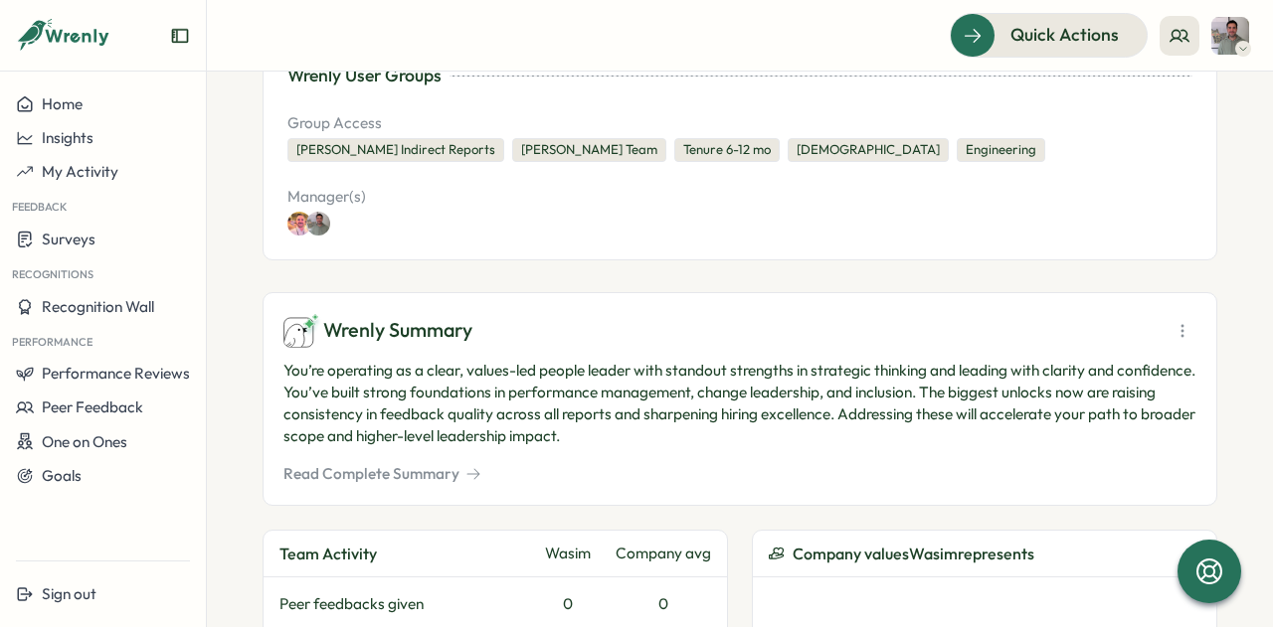
click at [361, 463] on button "Read Complete Summary" at bounding box center [382, 474] width 198 height 22
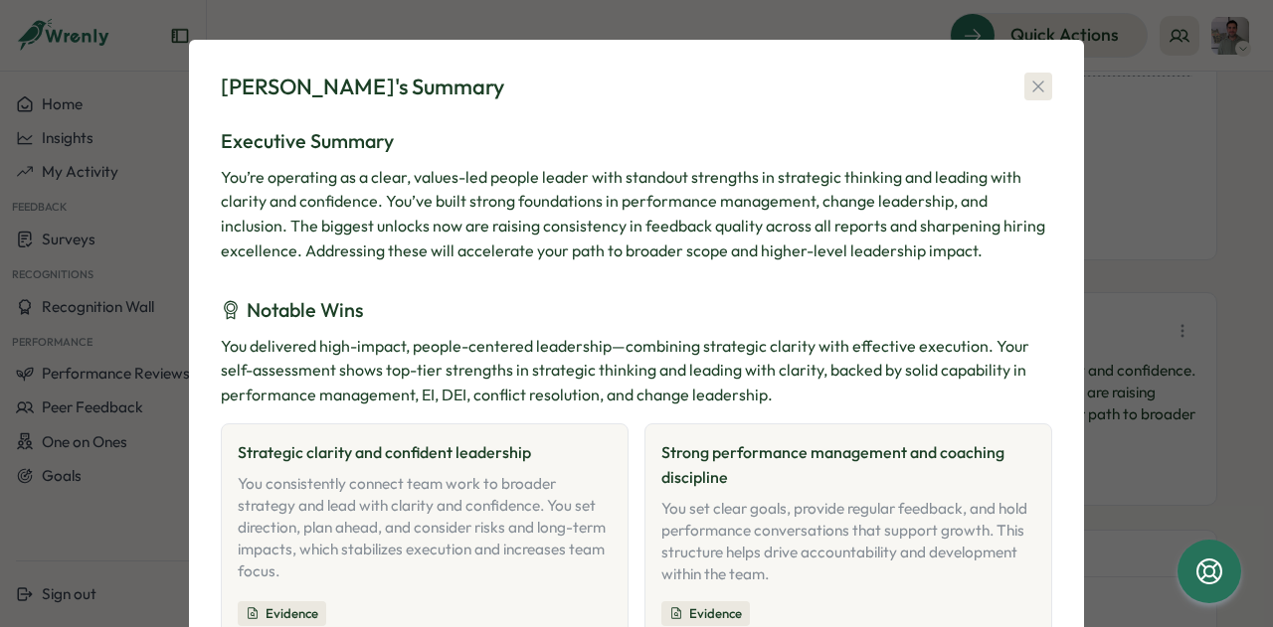
click at [1032, 89] on icon "button" at bounding box center [1038, 87] width 20 height 20
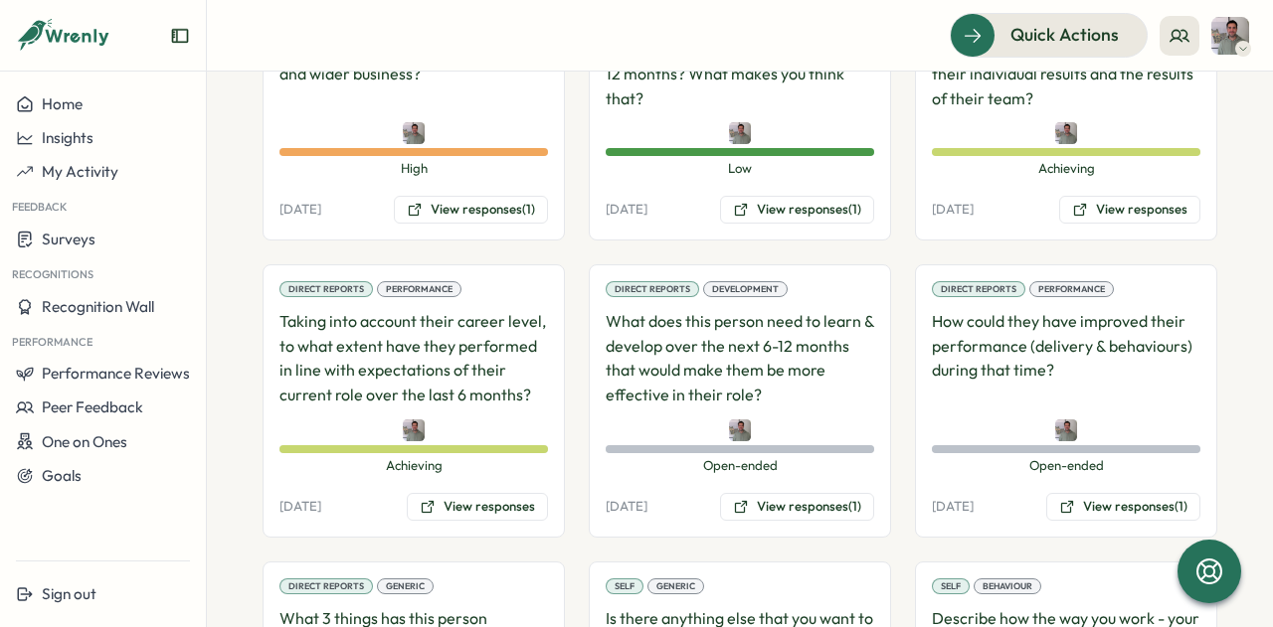
scroll to position [1584, 0]
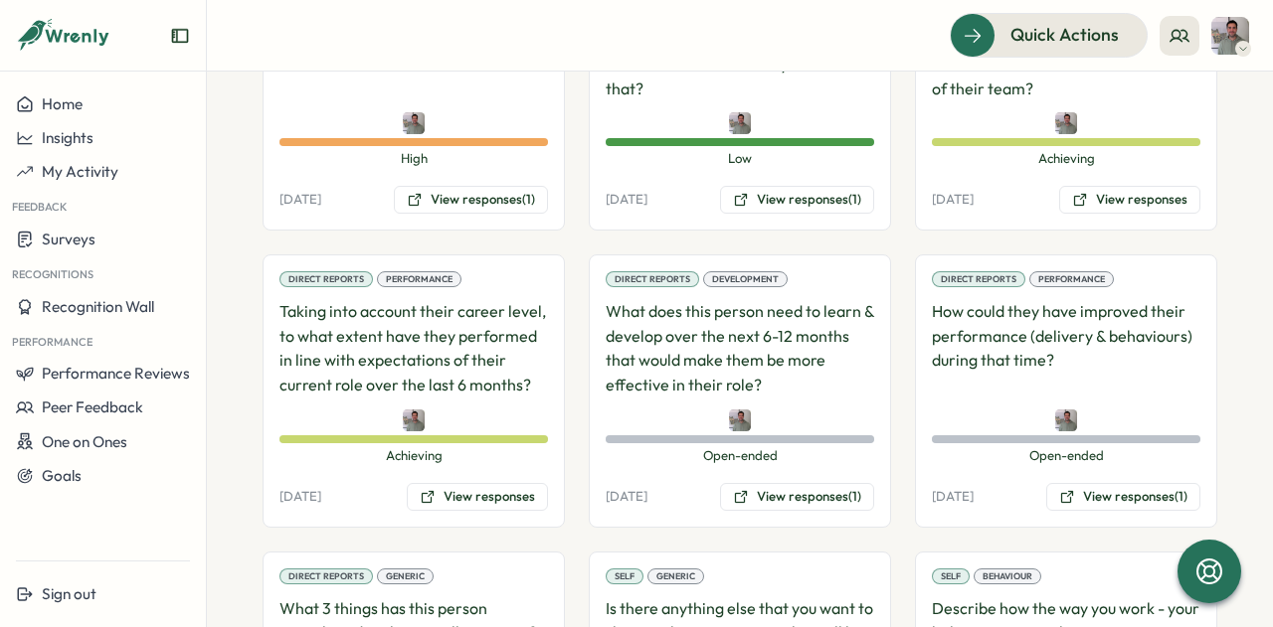
click at [804, 486] on div "Direct Reports Development What does this person need to learn & develop over t…" at bounding box center [740, 391] width 302 height 273
click at [795, 483] on button "View responses (1)" at bounding box center [797, 497] width 154 height 28
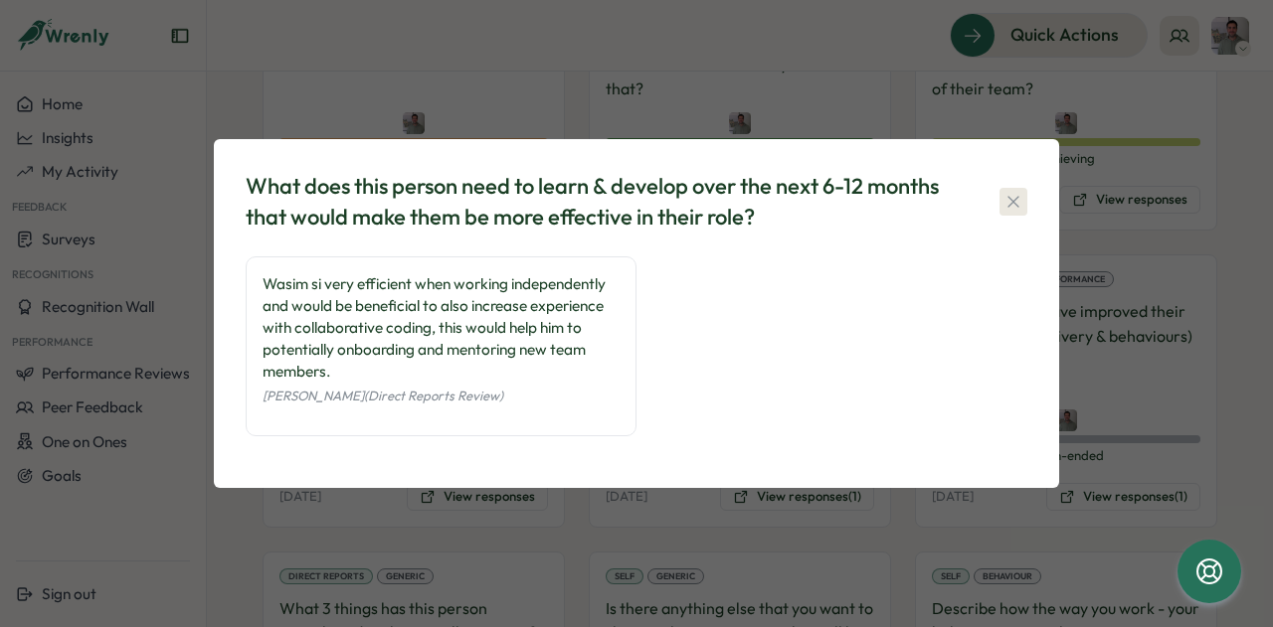
click at [1017, 202] on icon "button" at bounding box center [1013, 202] width 20 height 20
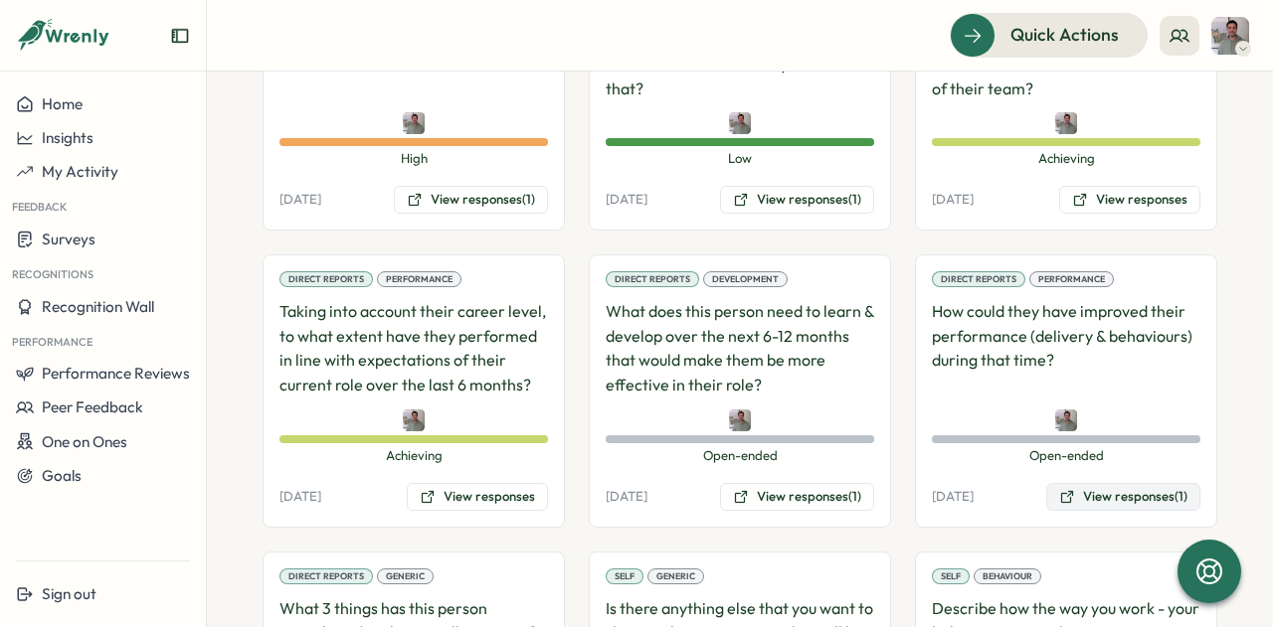
click at [1090, 483] on button "View responses (1)" at bounding box center [1123, 497] width 154 height 28
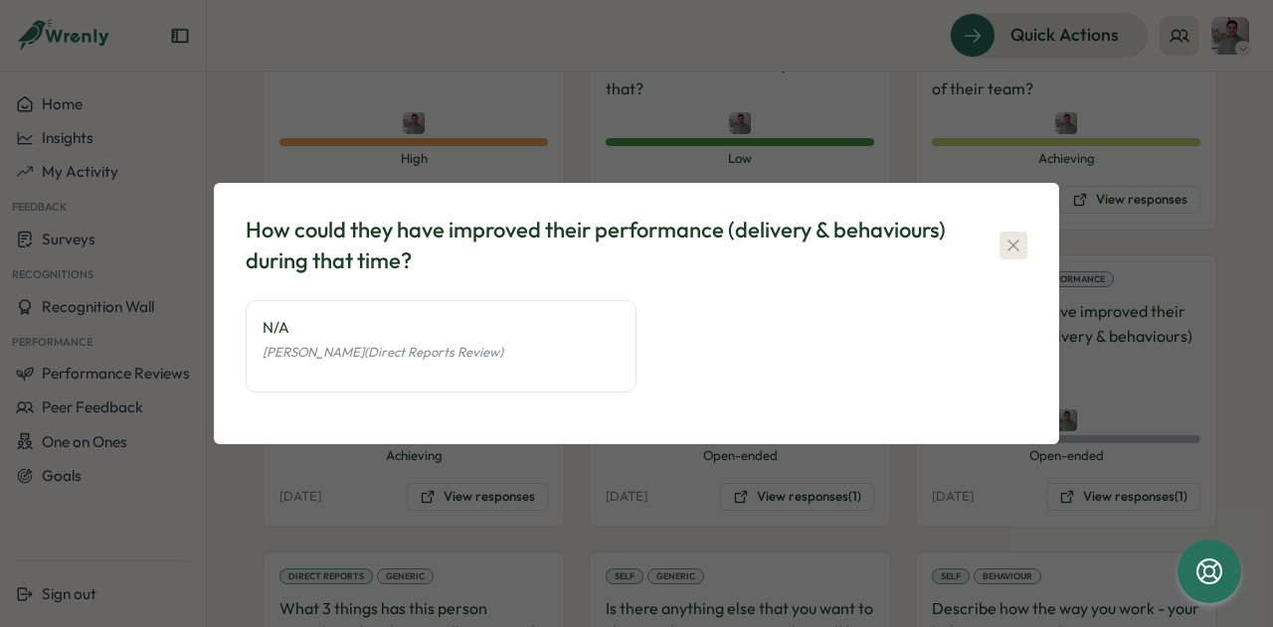
click at [1010, 241] on icon "button" at bounding box center [1013, 246] width 20 height 20
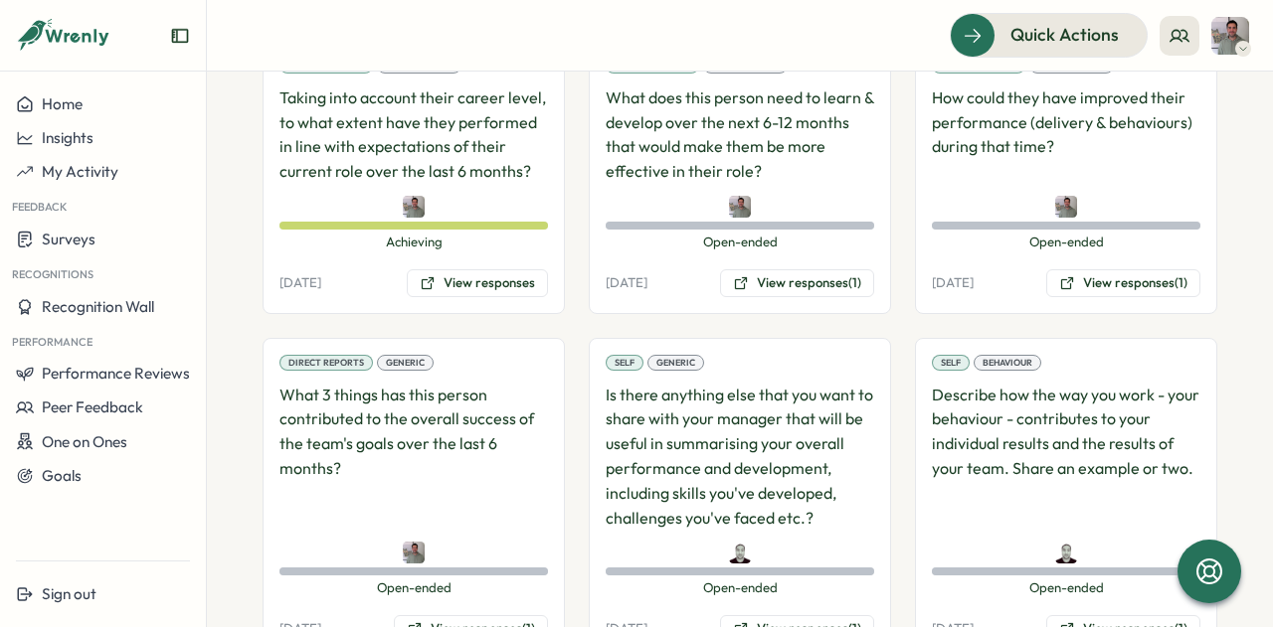
scroll to position [1807, 0]
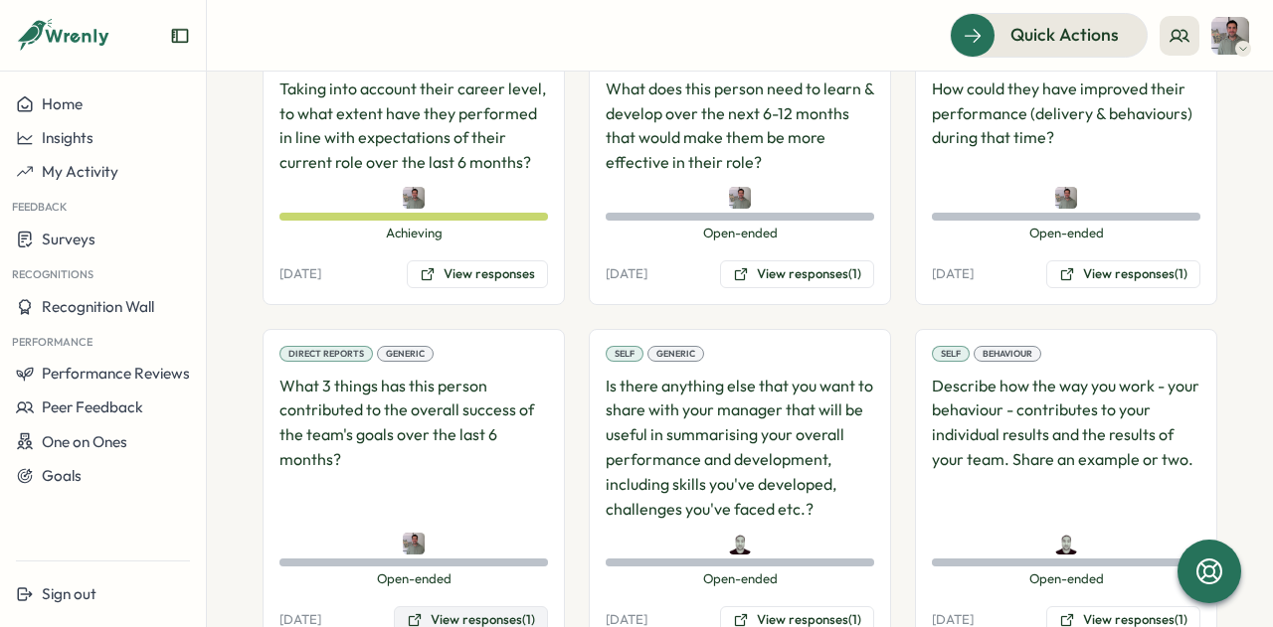
click at [497, 607] on button "View responses (1)" at bounding box center [471, 621] width 154 height 28
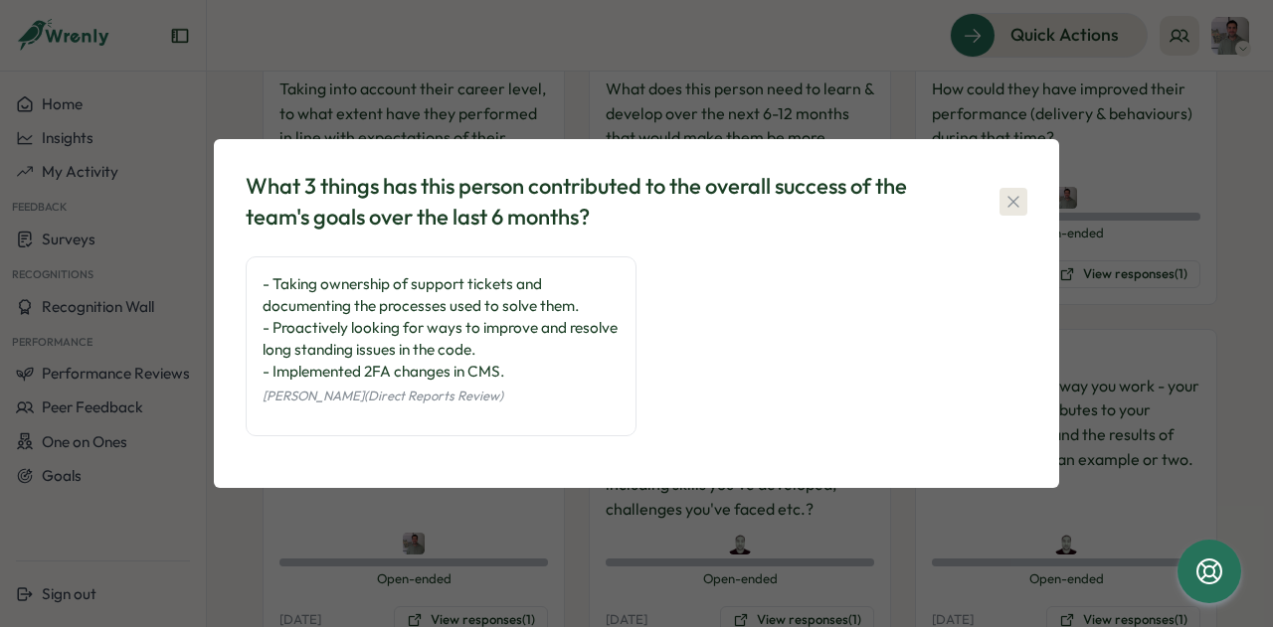
click at [1009, 199] on icon "button" at bounding box center [1012, 201] width 11 height 11
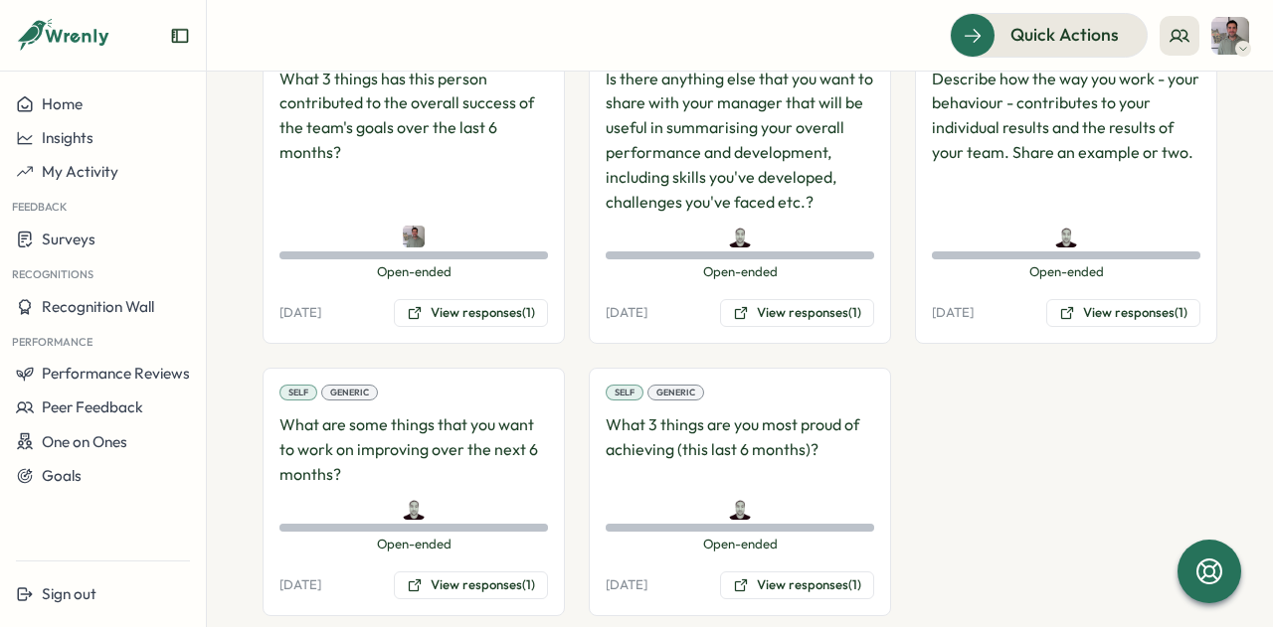
scroll to position [2116, 0]
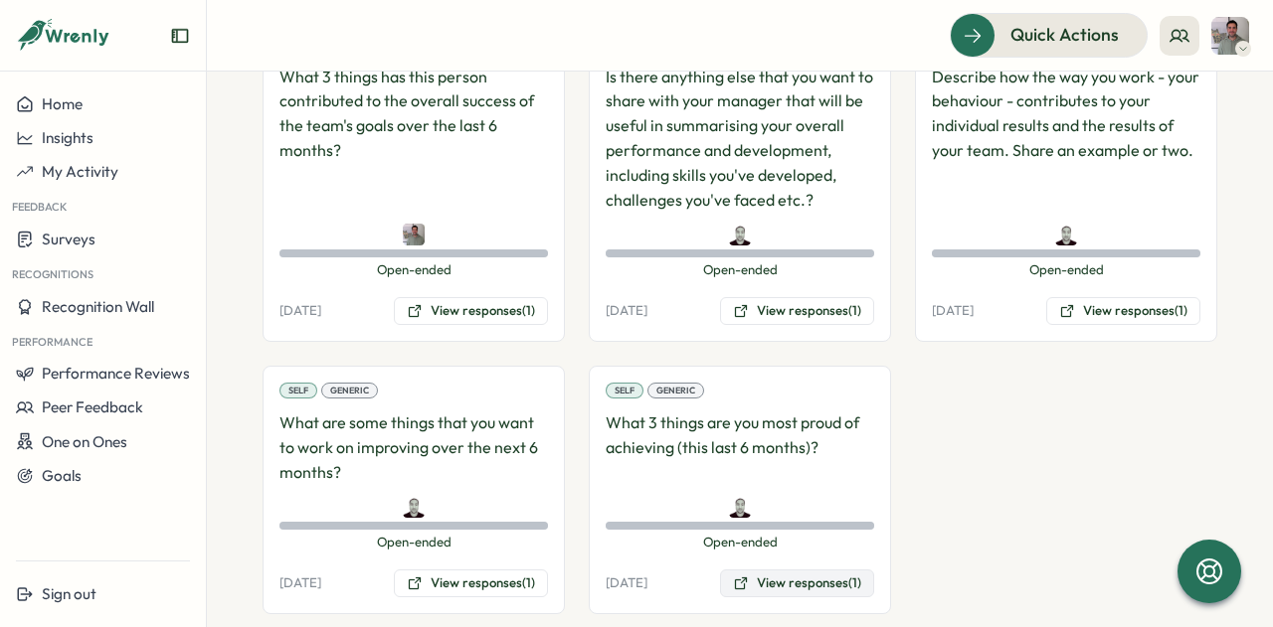
click at [790, 570] on button "View responses (1)" at bounding box center [797, 584] width 154 height 28
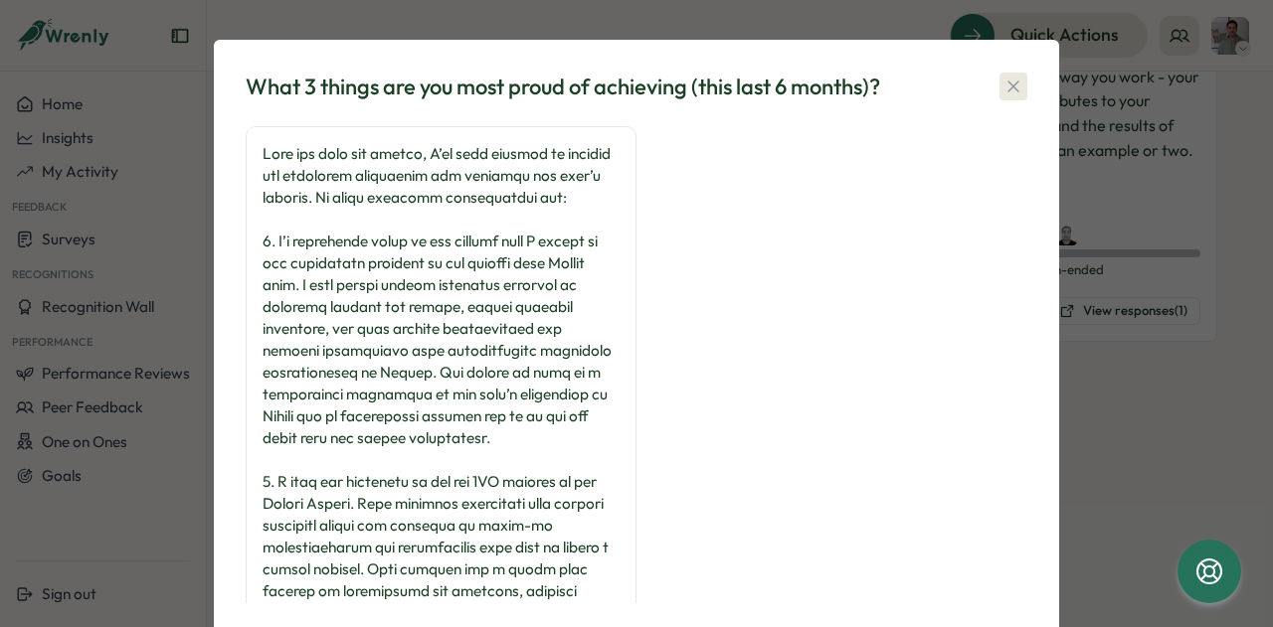
click at [1003, 85] on icon "button" at bounding box center [1013, 87] width 20 height 20
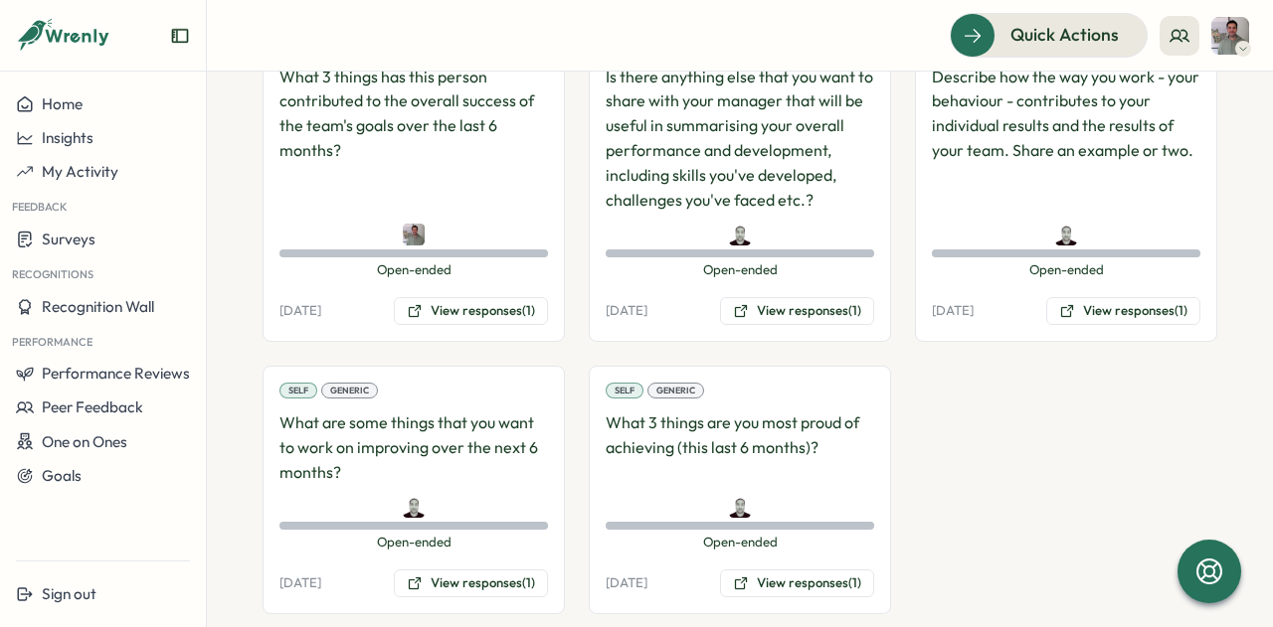
click at [905, 373] on div "Direct Reports Risk Assessment If this person does leave, how great of an impac…" at bounding box center [740, 19] width 955 height 1189
